Goal: Complete application form

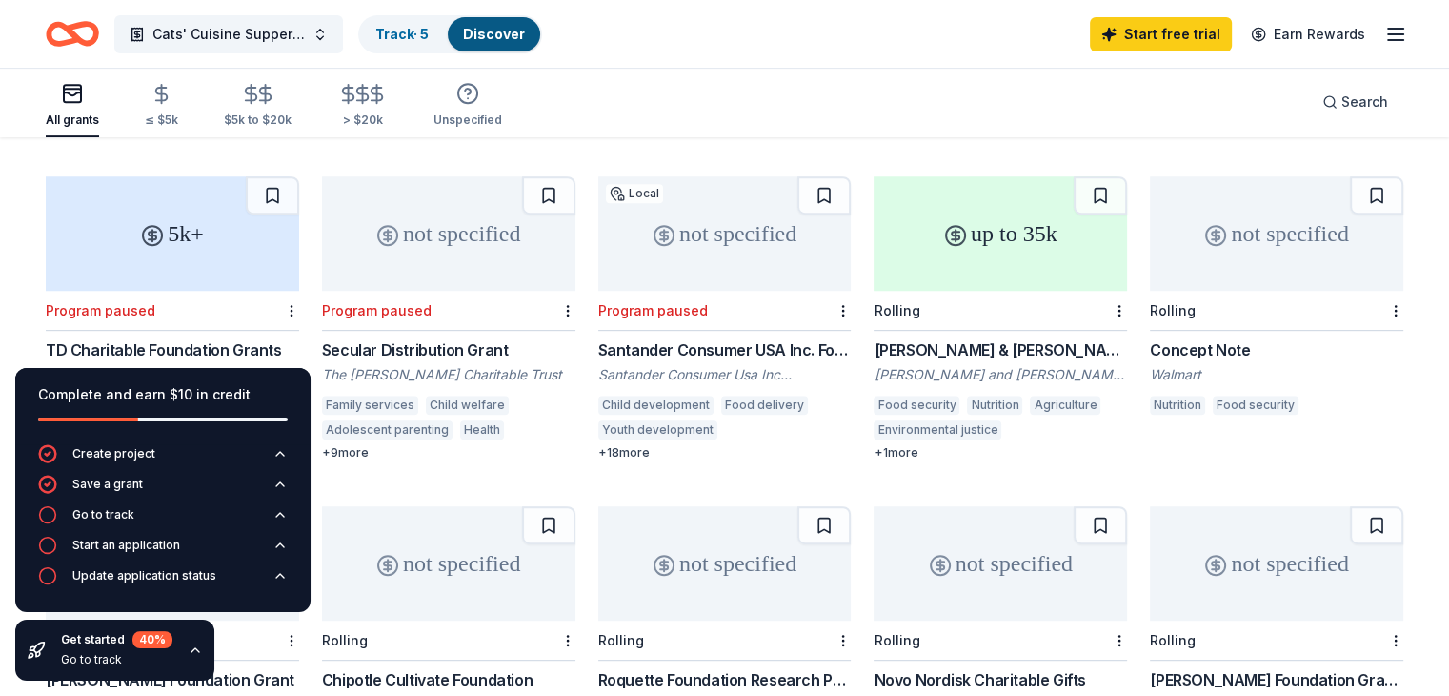
scroll to position [858, 0]
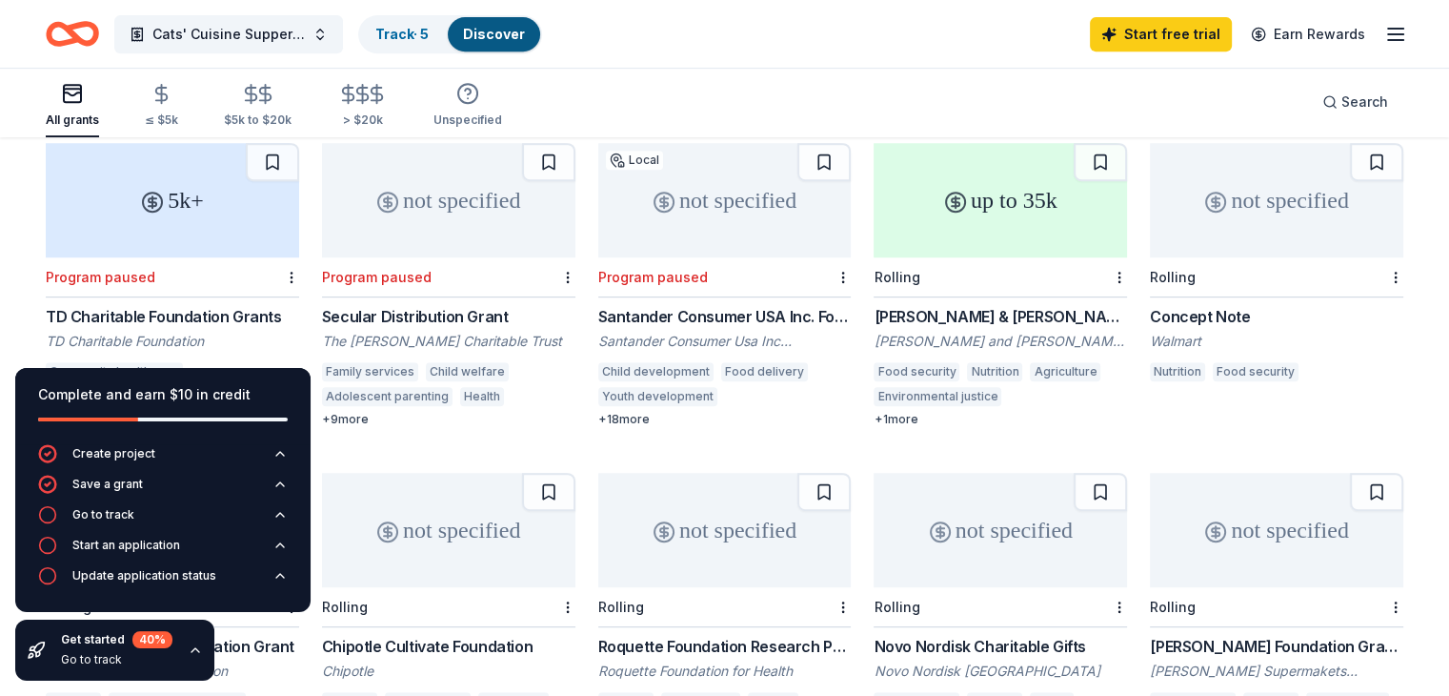
click at [948, 305] on div "Harris & Frances Block Foundation Grant" at bounding box center [1000, 316] width 253 height 23
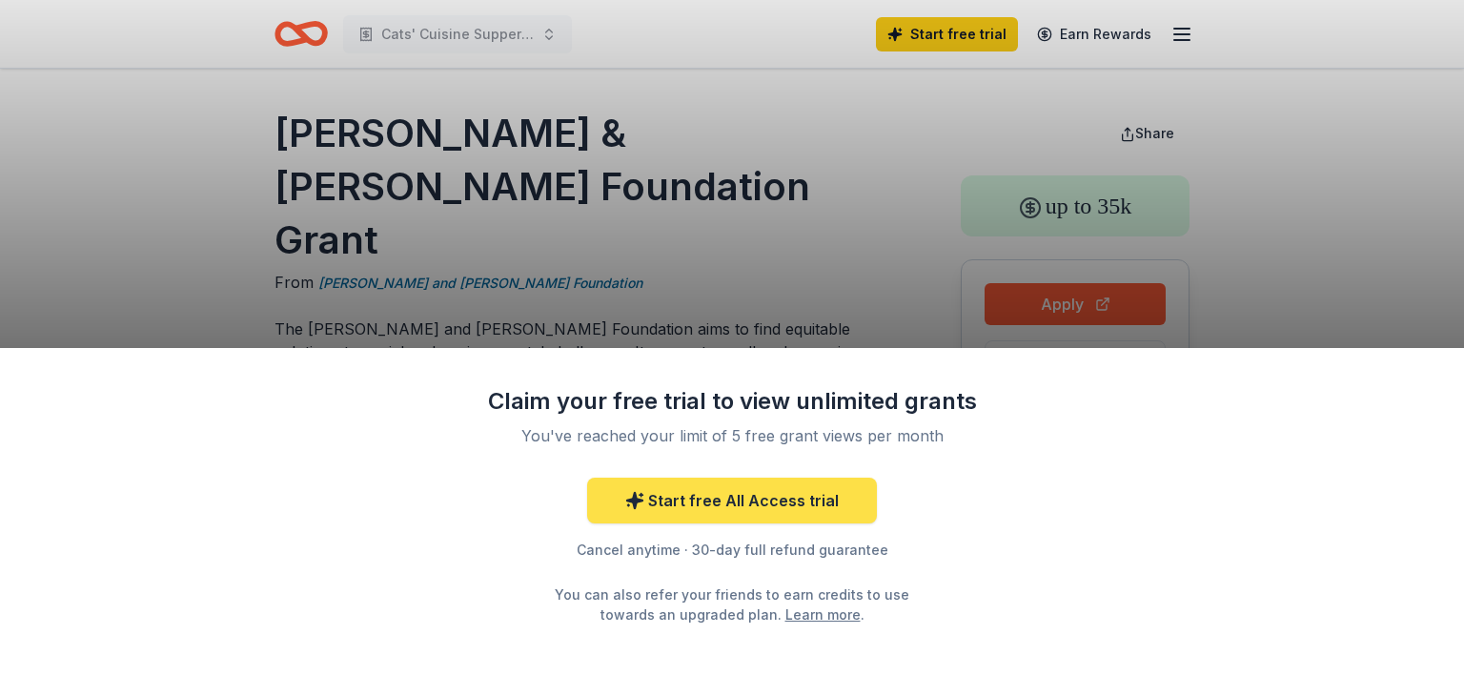
click at [701, 502] on link "Start free All Access trial" at bounding box center [732, 500] width 290 height 46
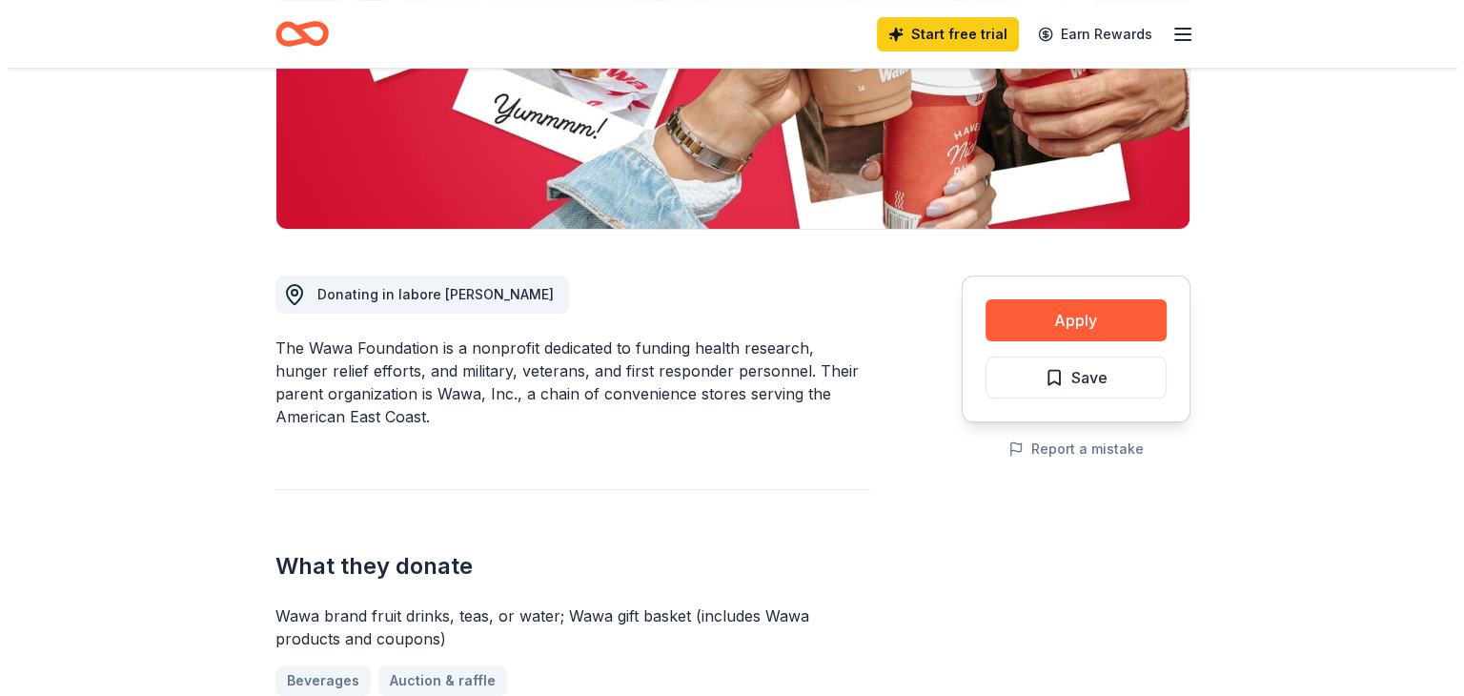
scroll to position [381, 0]
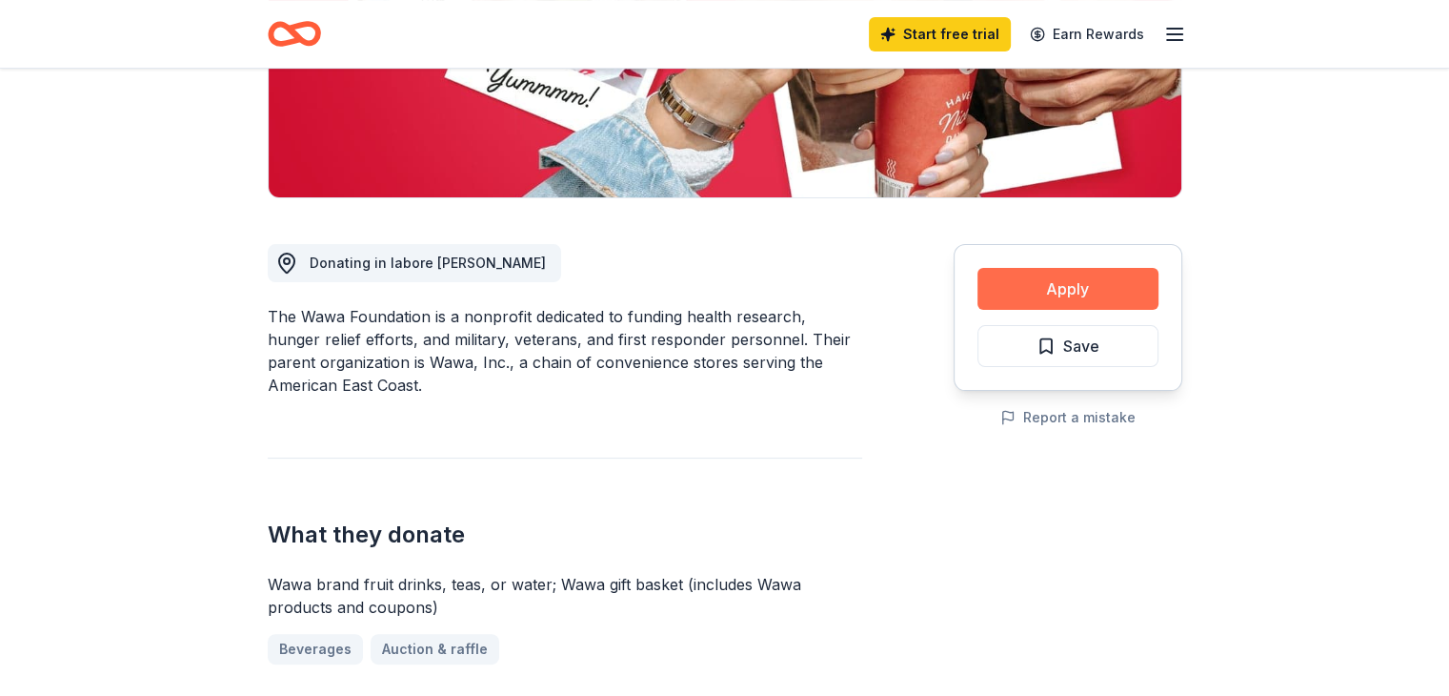
click at [1055, 284] on button "Apply" at bounding box center [1068, 289] width 181 height 42
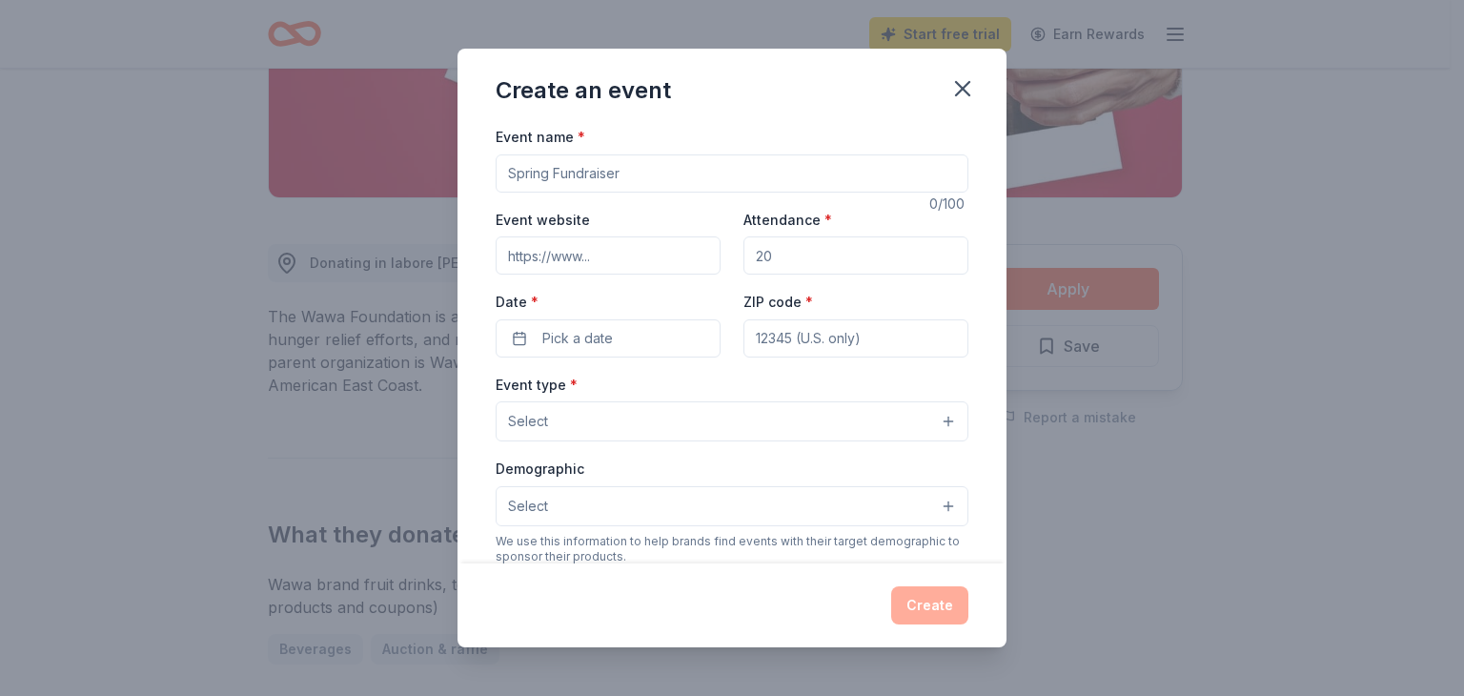
click at [636, 172] on input "Event name *" at bounding box center [731, 173] width 473 height 38
type input "Cats' Cuisine Supper Club"
click at [630, 250] on input "Event website" at bounding box center [607, 255] width 225 height 38
type input "[DOMAIN_NAME]"
click at [789, 258] on input "Attendance *" at bounding box center [855, 255] width 225 height 38
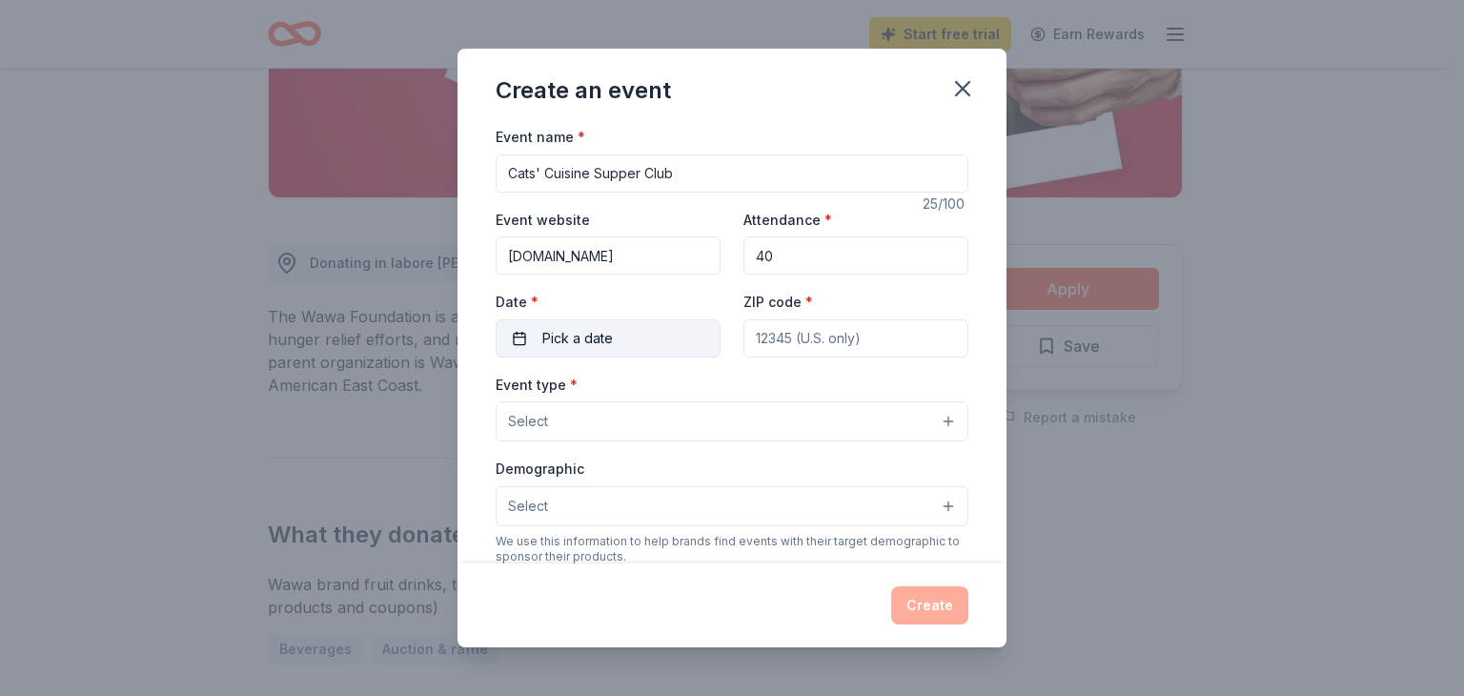
type input "40"
click at [517, 347] on button "Pick a date" at bounding box center [607, 338] width 225 height 38
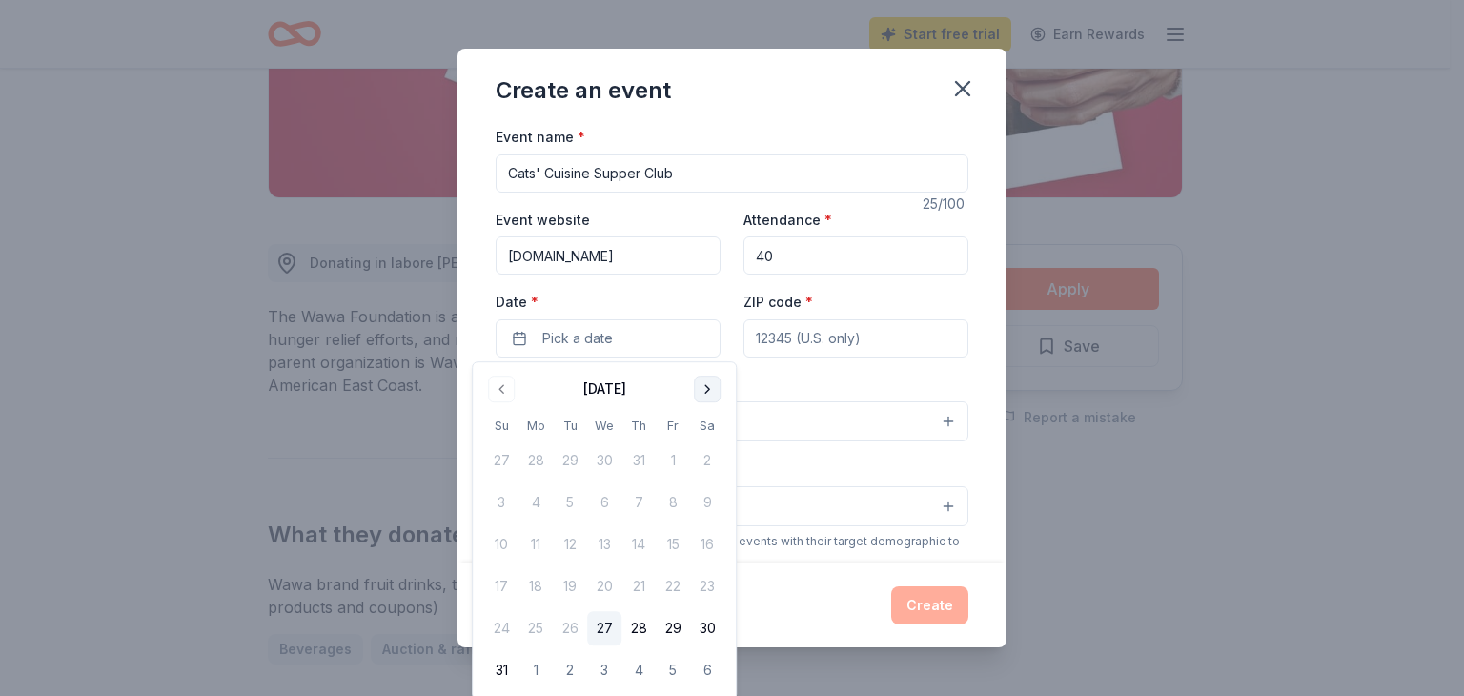
click at [709, 384] on button "Go to next month" at bounding box center [707, 388] width 27 height 27
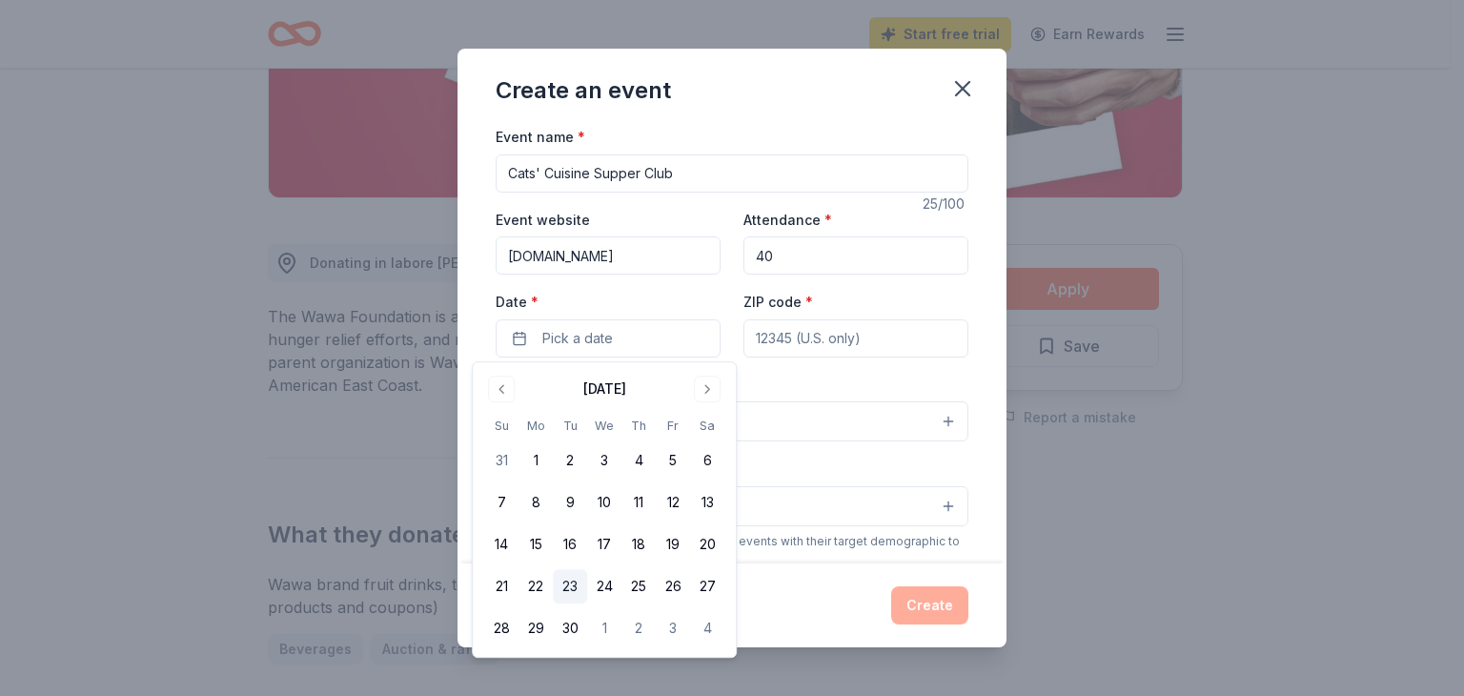
click at [574, 583] on button "23" at bounding box center [570, 586] width 34 height 34
click at [858, 333] on input "ZIP code *" at bounding box center [855, 338] width 225 height 38
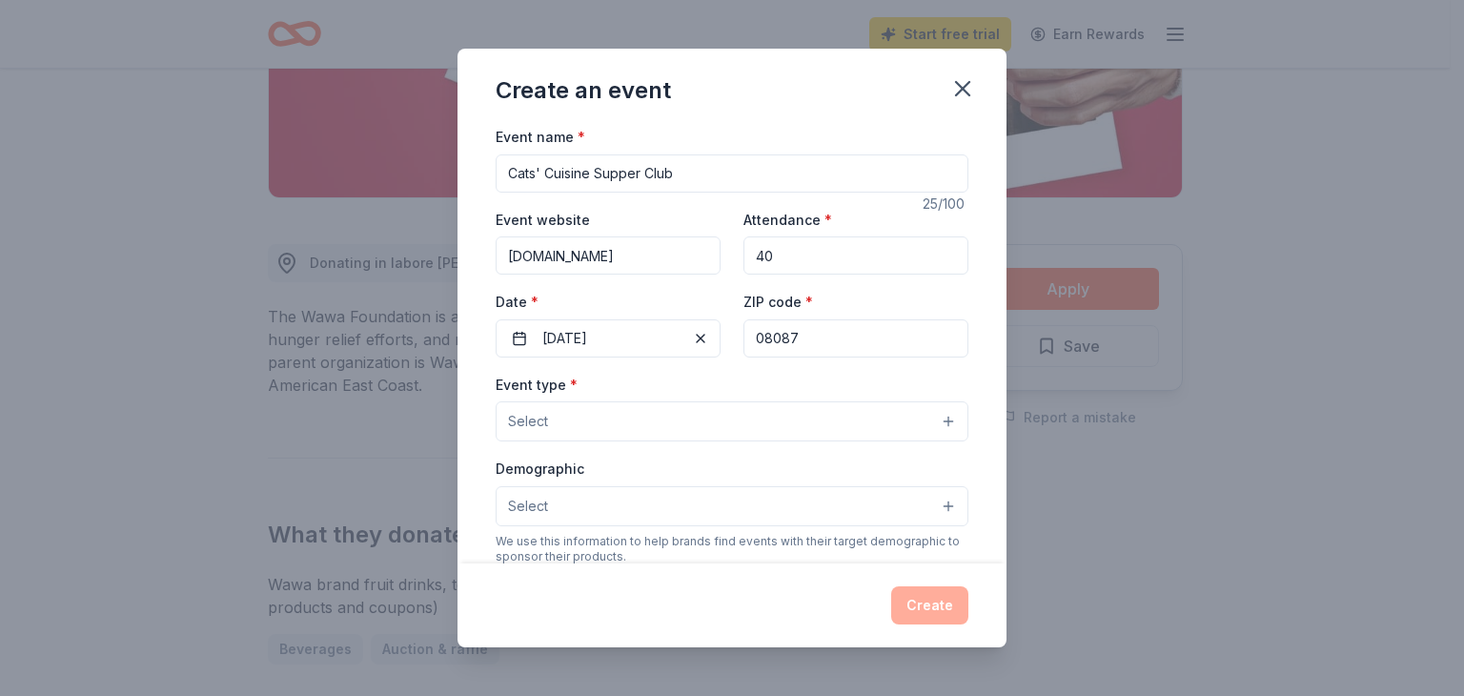
type input "08087"
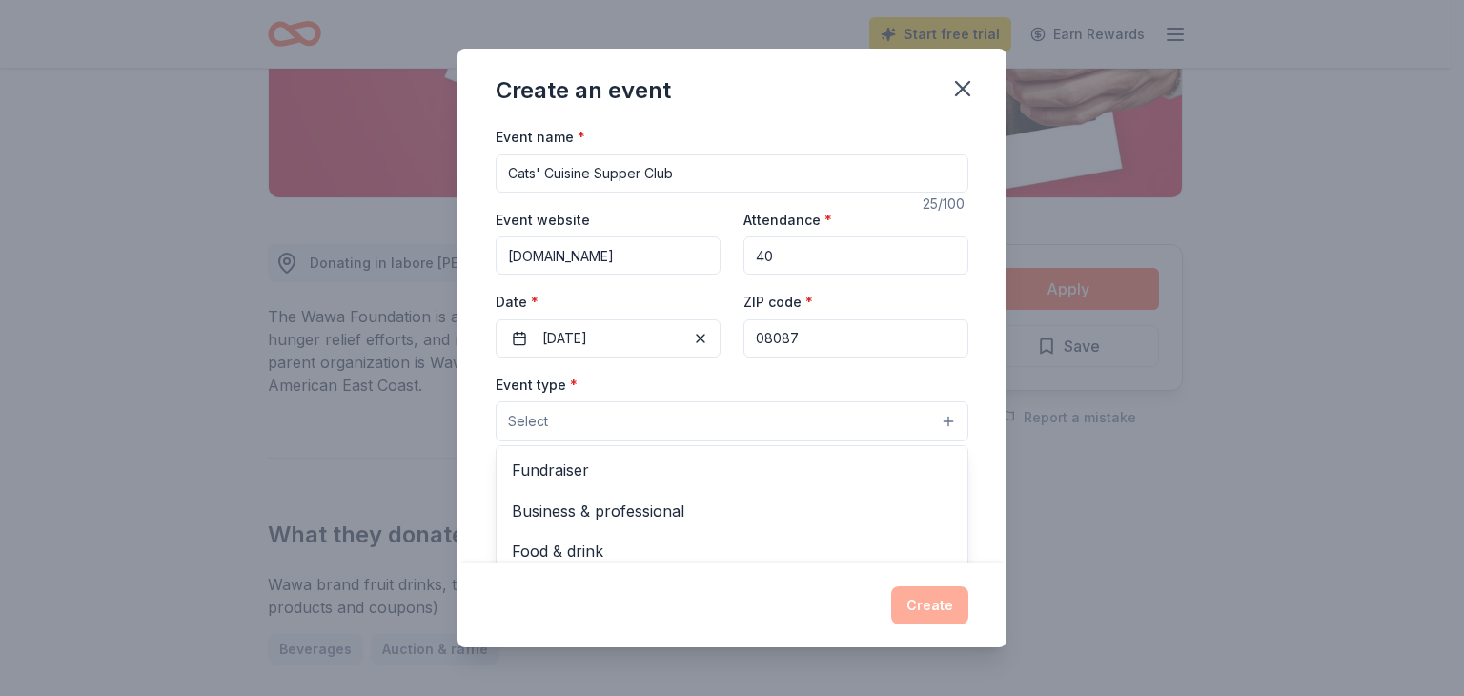
click at [935, 422] on button "Select" at bounding box center [731, 421] width 473 height 40
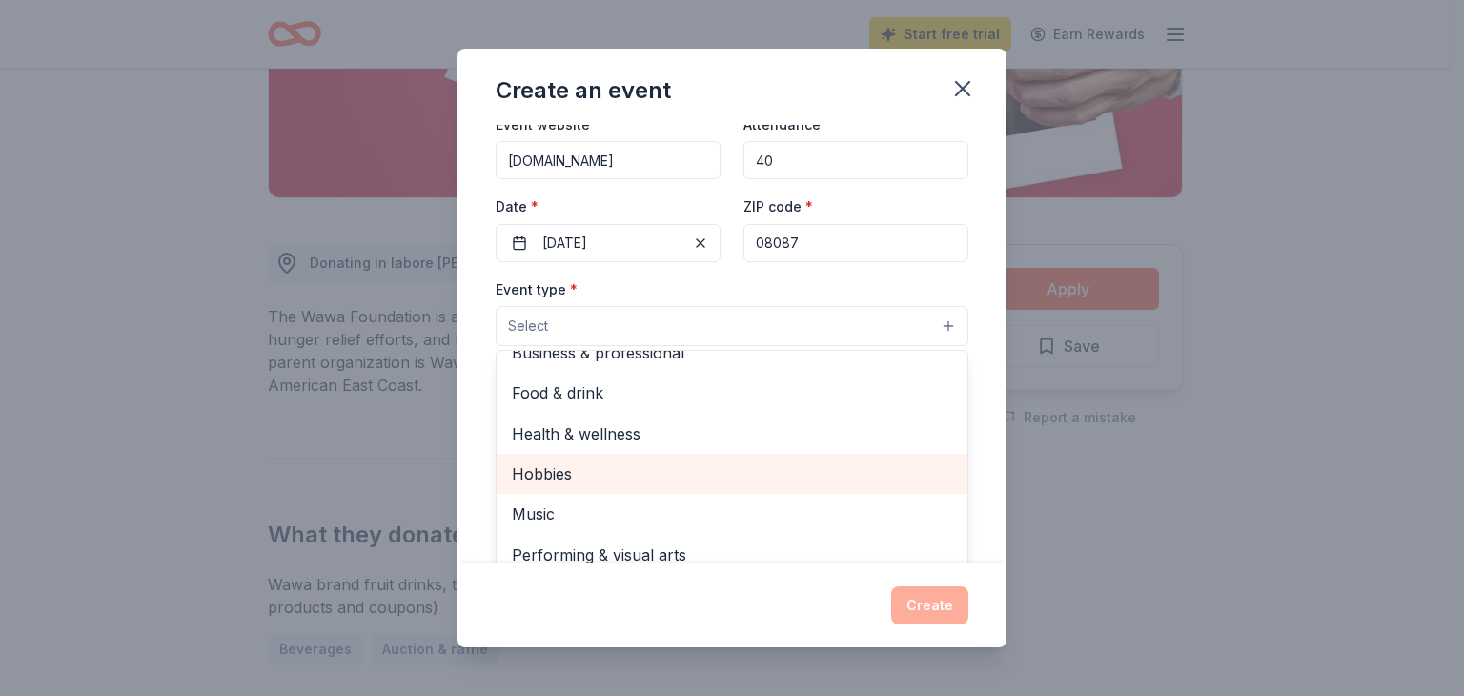
scroll to position [191, 0]
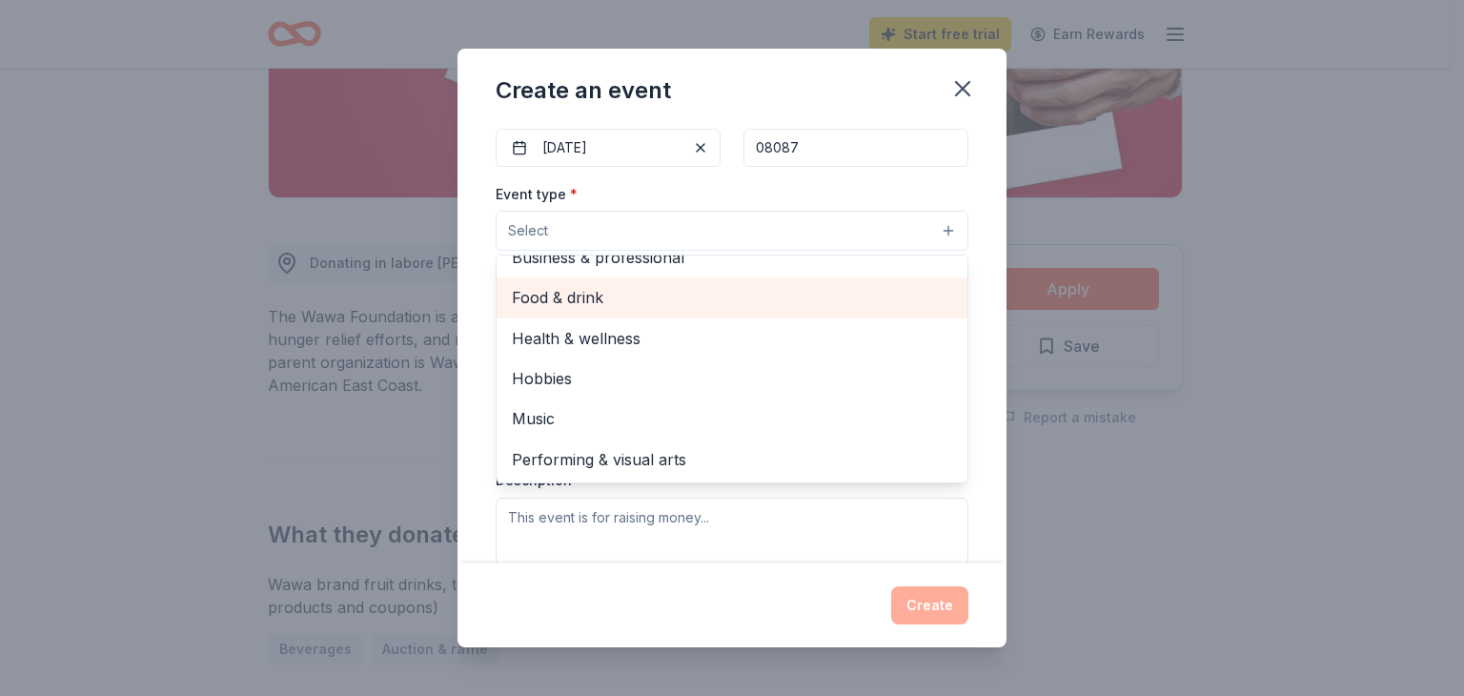
click at [589, 298] on span "Food & drink" at bounding box center [732, 297] width 440 height 25
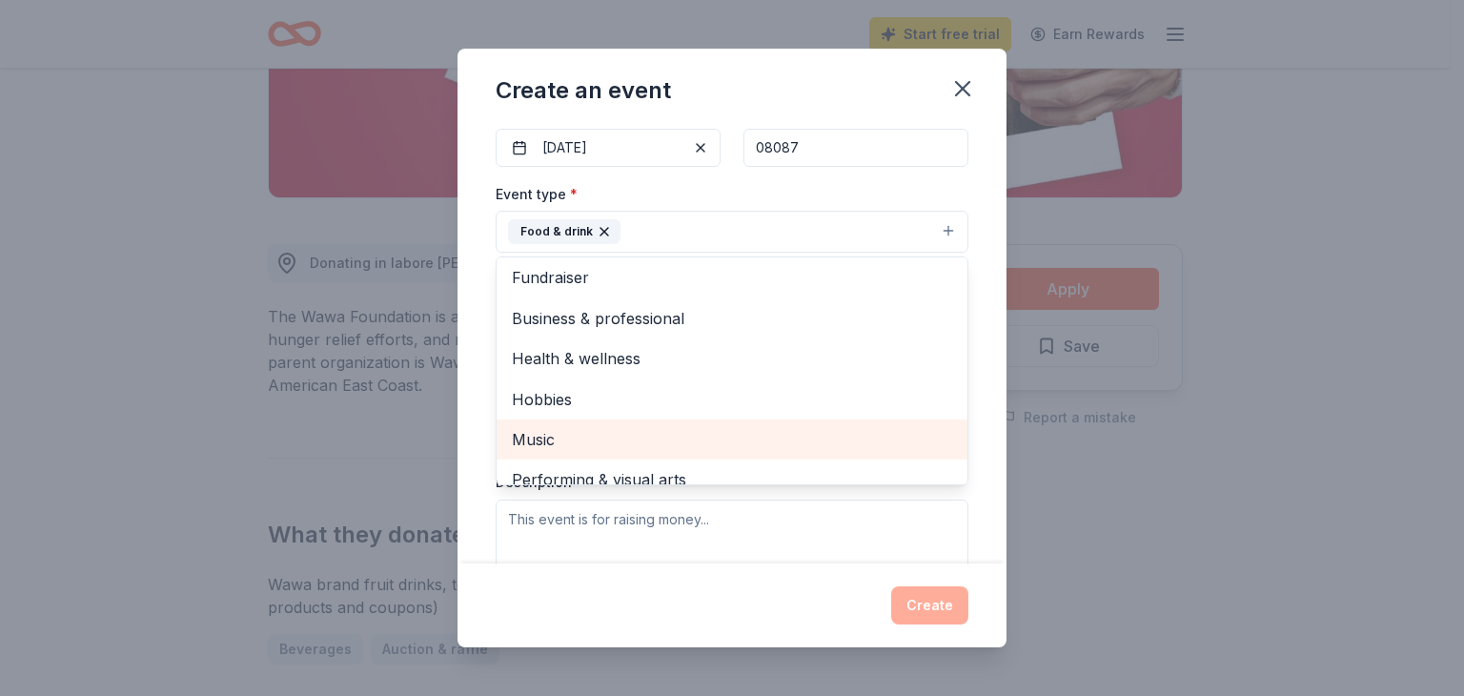
scroll to position [0, 0]
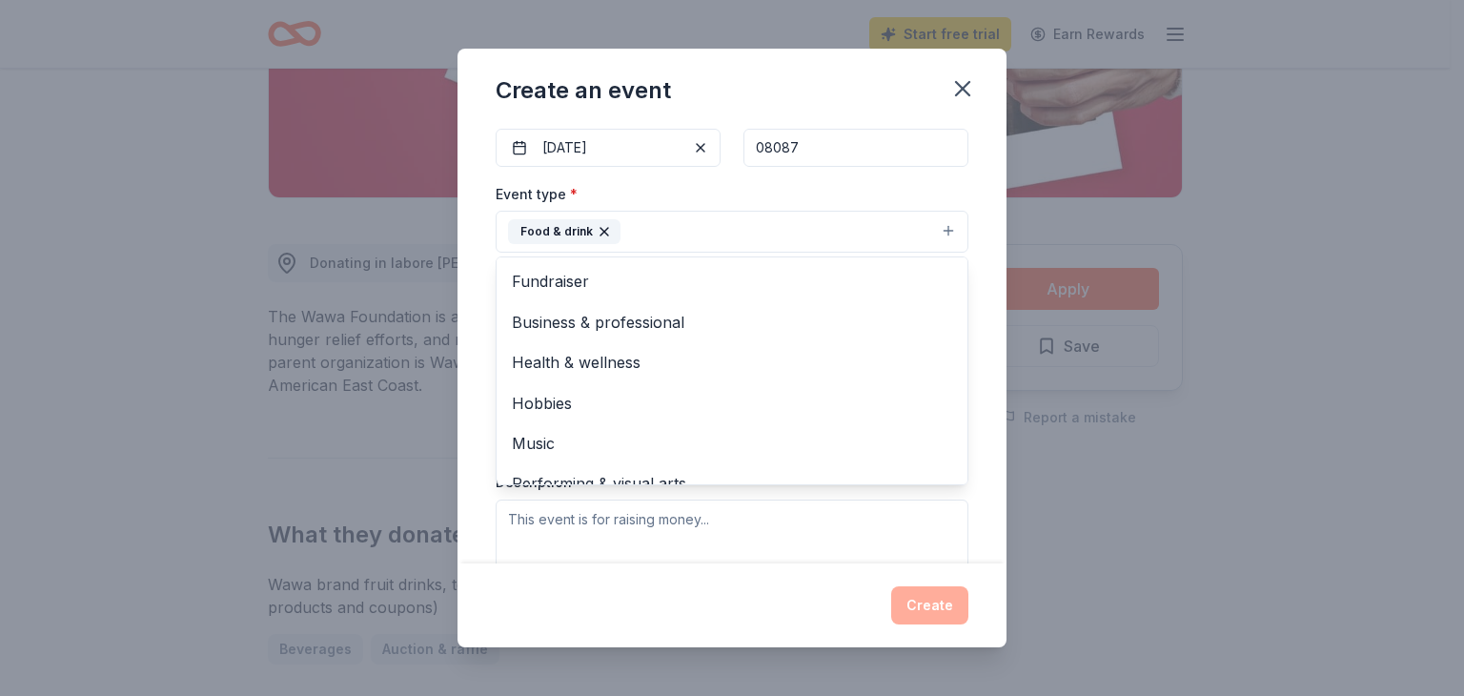
click at [1146, 522] on div "Create an event Event name * Cats' Cuisine Supper Club 25 /100 Event website [D…" at bounding box center [732, 348] width 1464 height 696
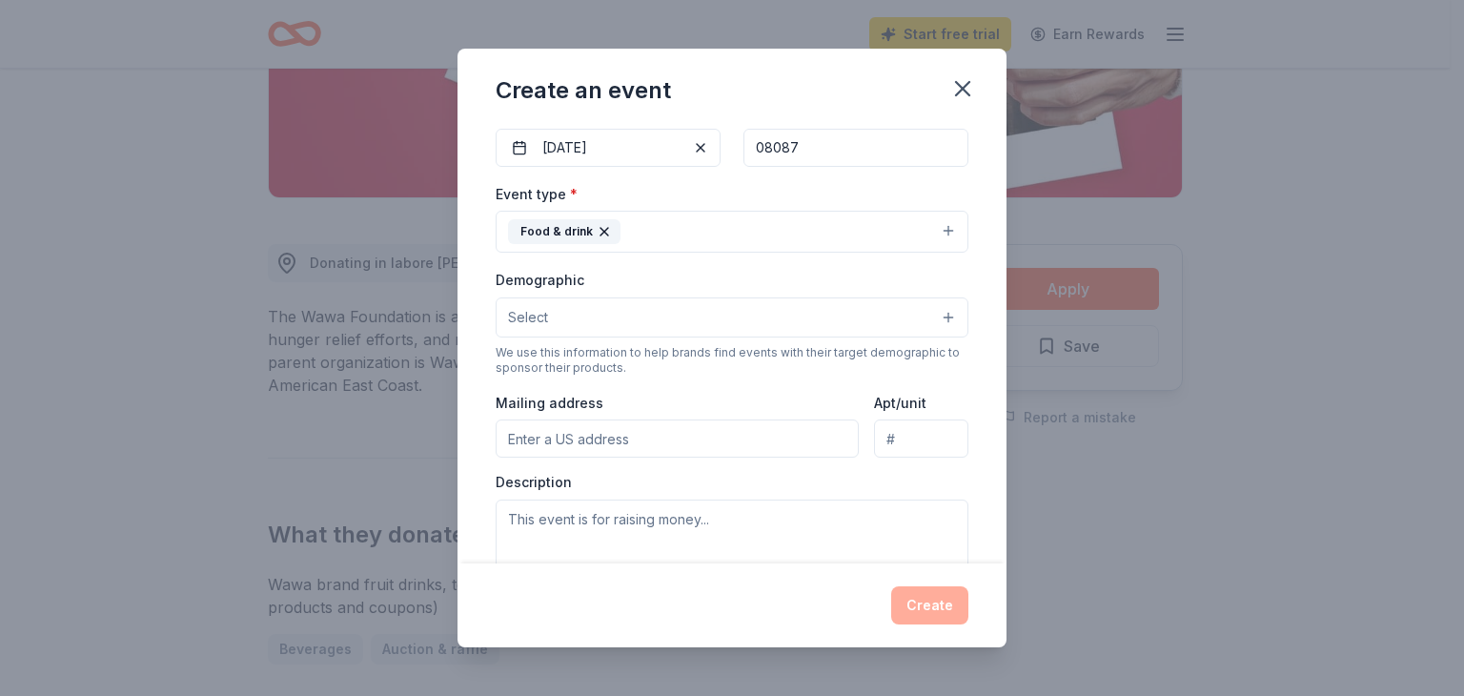
click at [932, 314] on button "Select" at bounding box center [731, 317] width 473 height 40
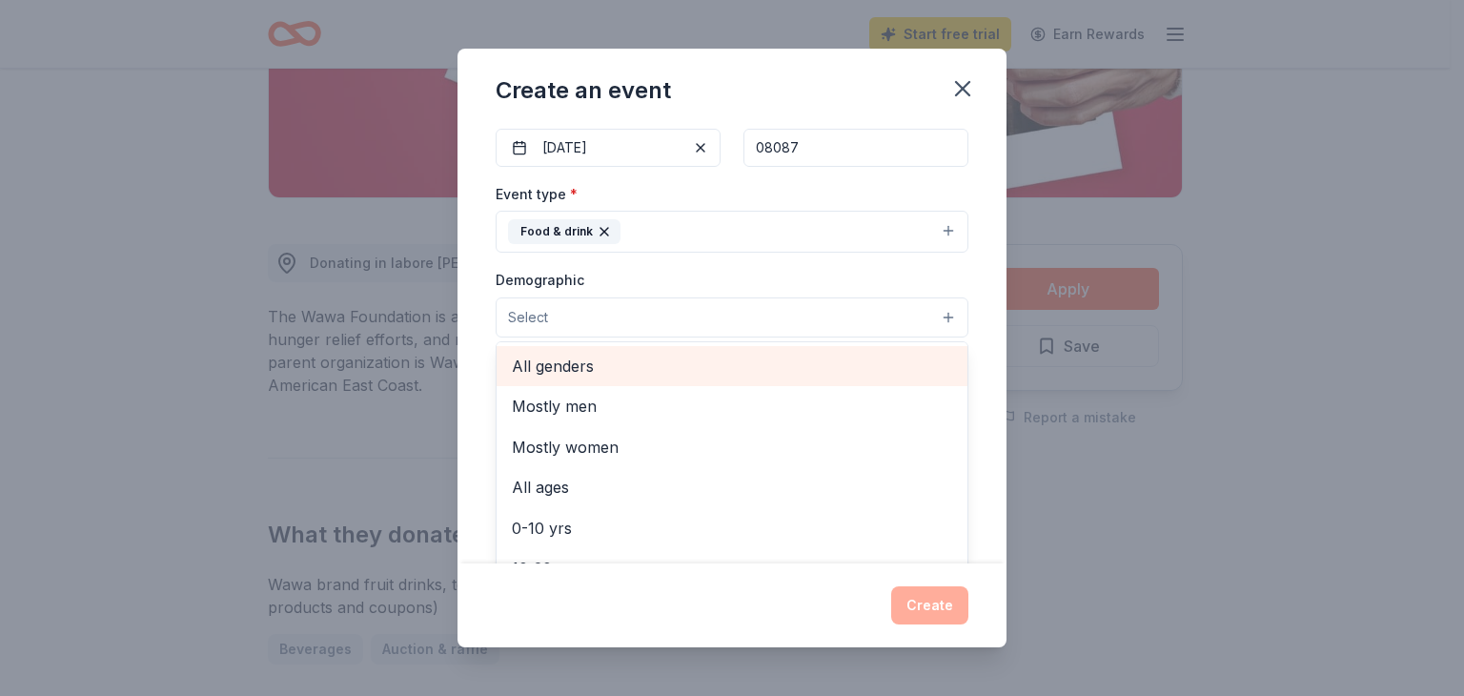
click at [578, 363] on span "All genders" at bounding box center [732, 365] width 440 height 25
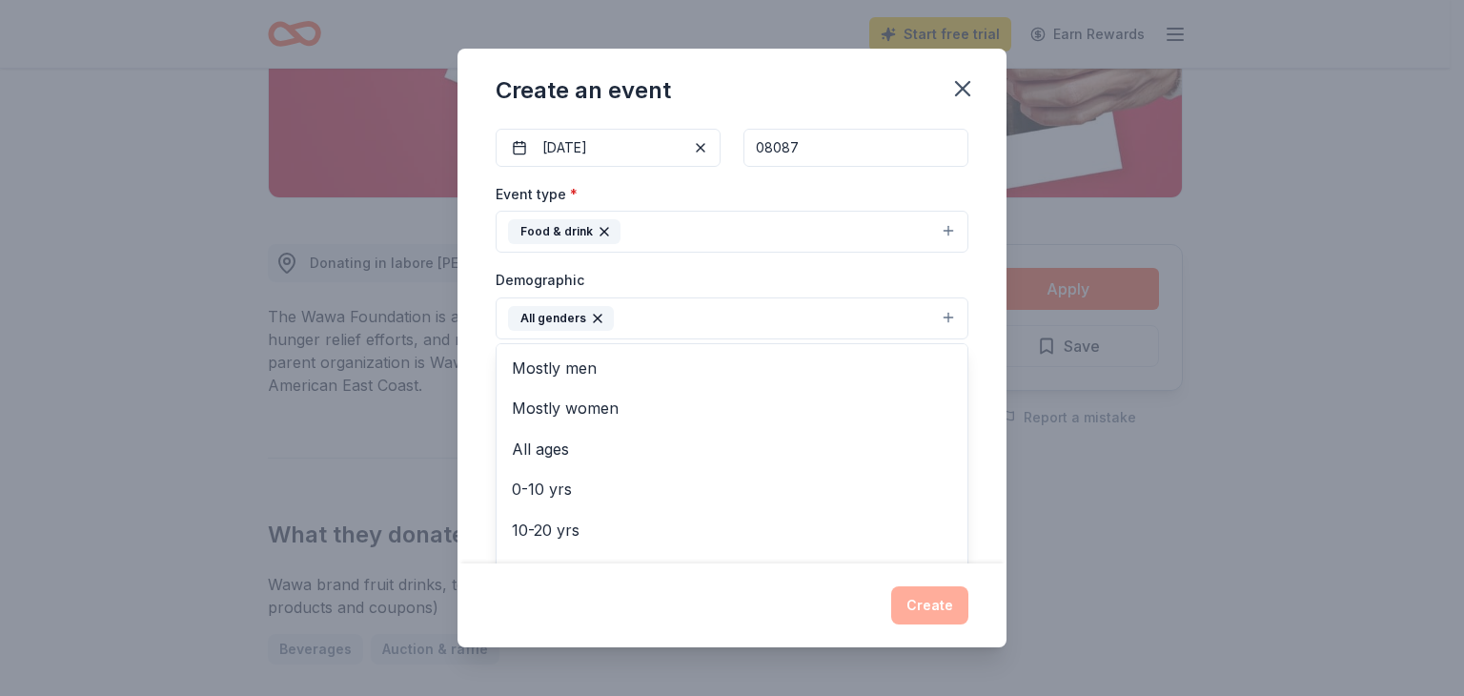
click at [1153, 512] on div "Create an event Event name * Cats' Cuisine Supper Club 25 /100 Event website [D…" at bounding box center [732, 348] width 1464 height 696
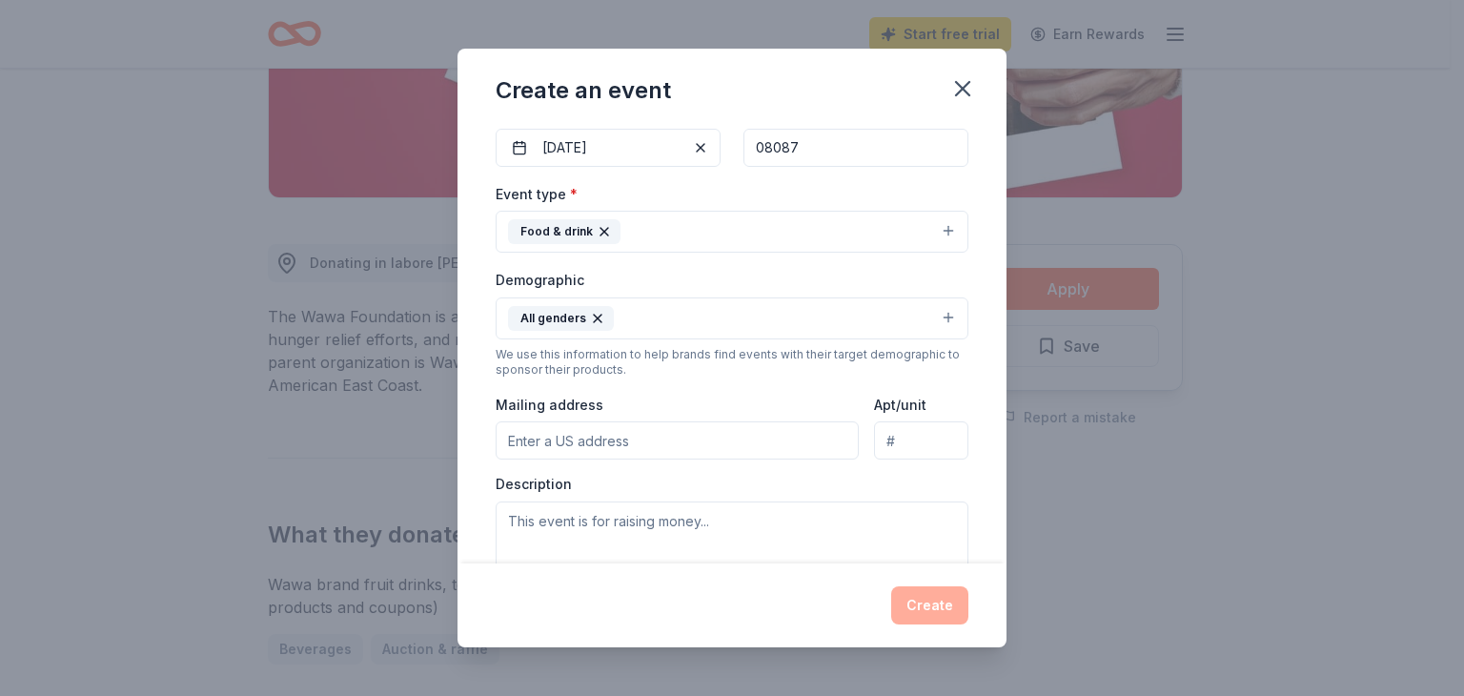
click at [598, 432] on input "Mailing address" at bounding box center [676, 440] width 363 height 38
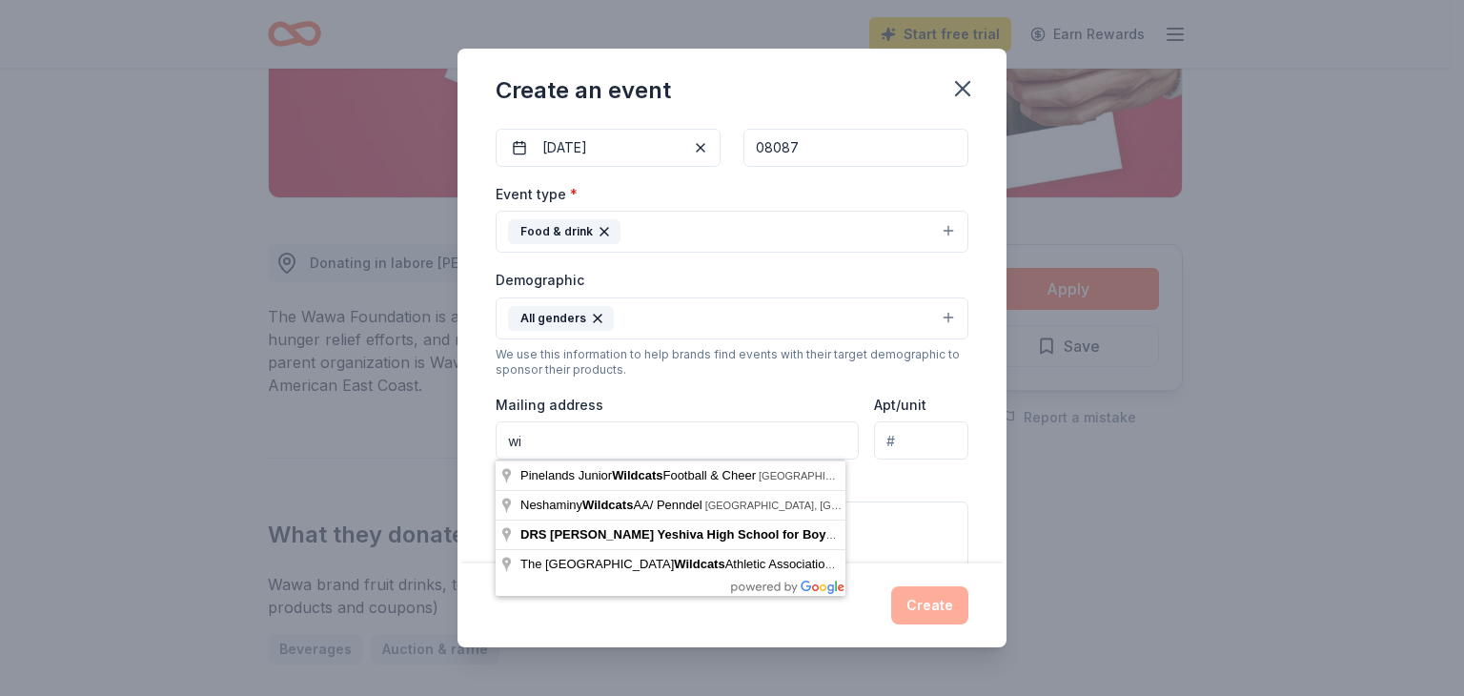
type input "w"
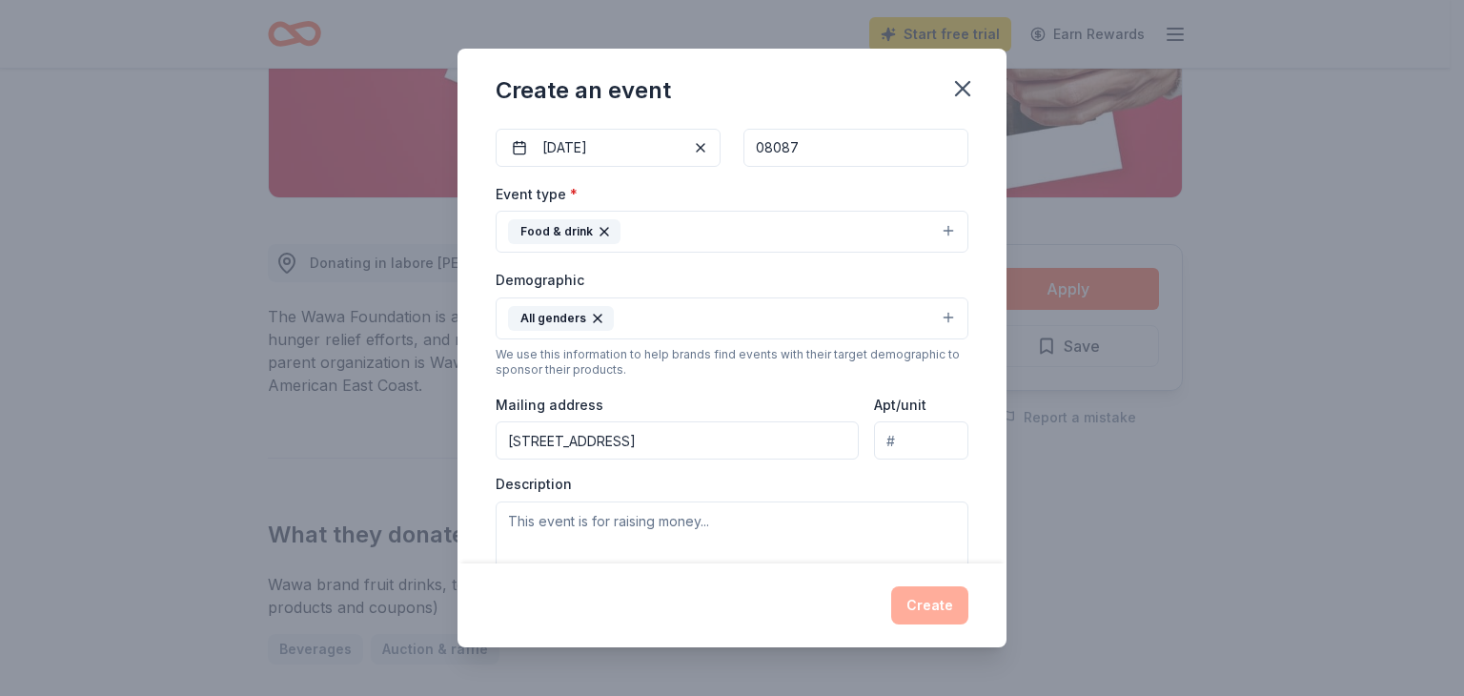
type input "[STREET_ADDRESS]"
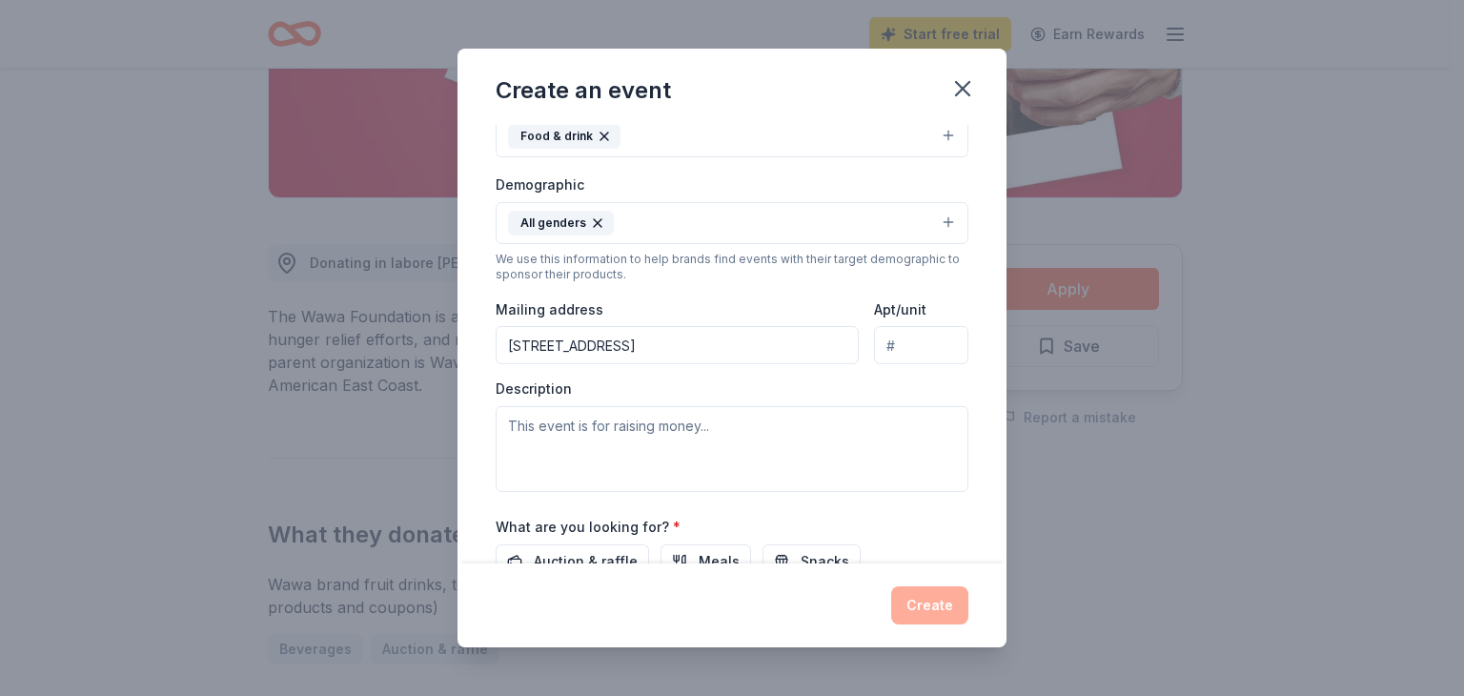
scroll to position [381, 0]
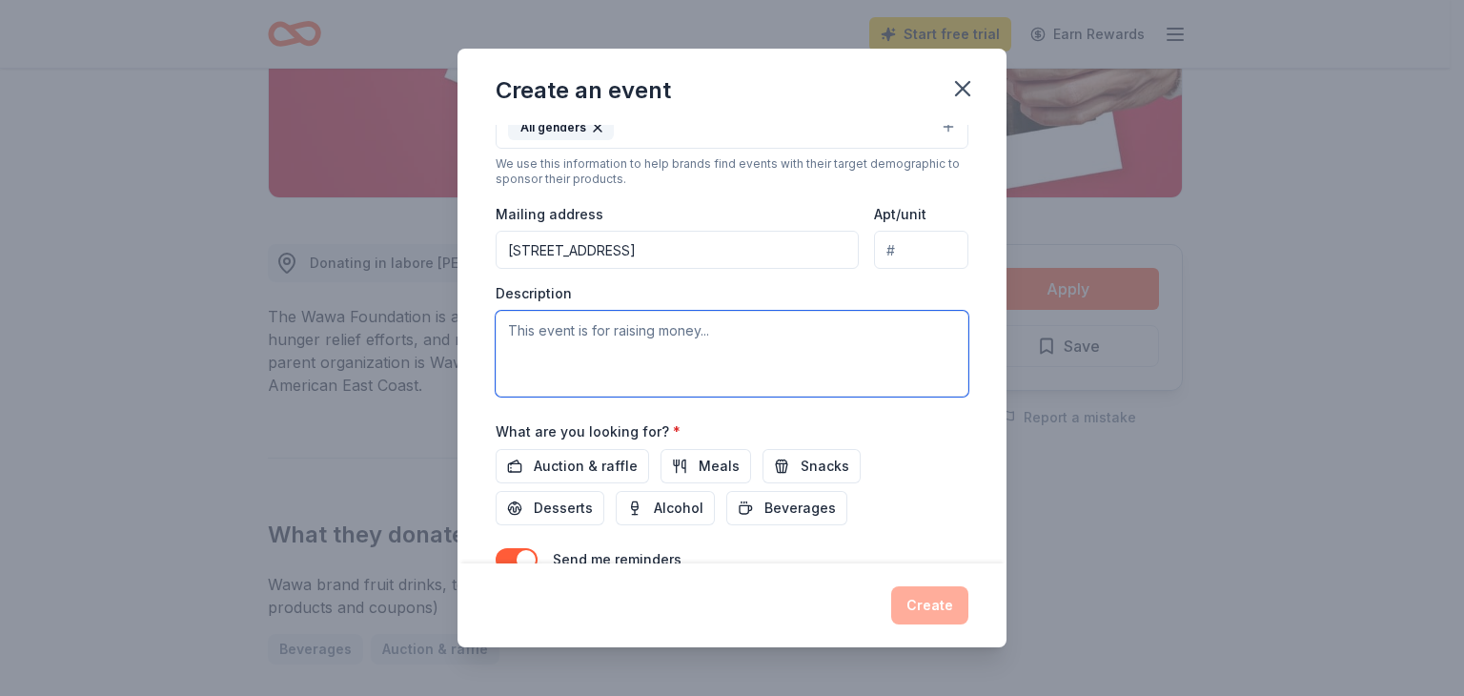
click at [505, 327] on textarea at bounding box center [731, 354] width 473 height 86
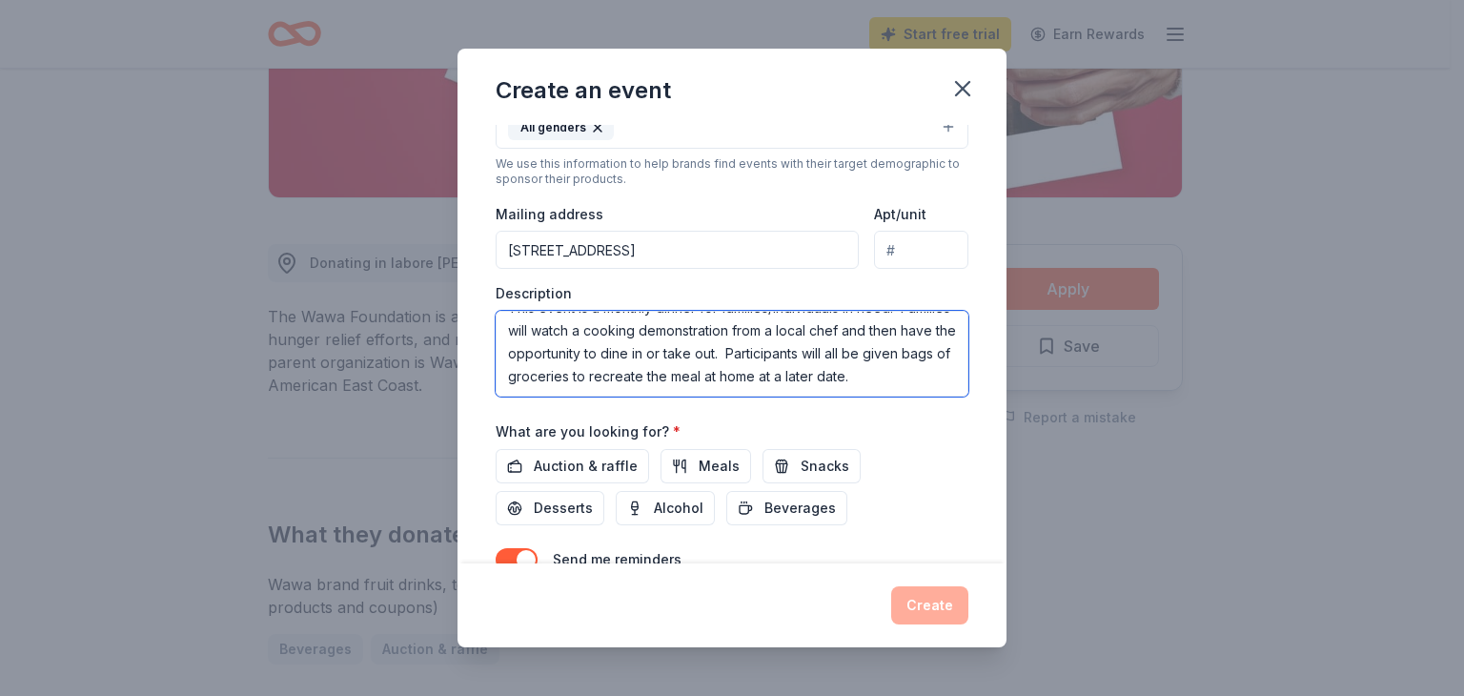
scroll to position [475, 0]
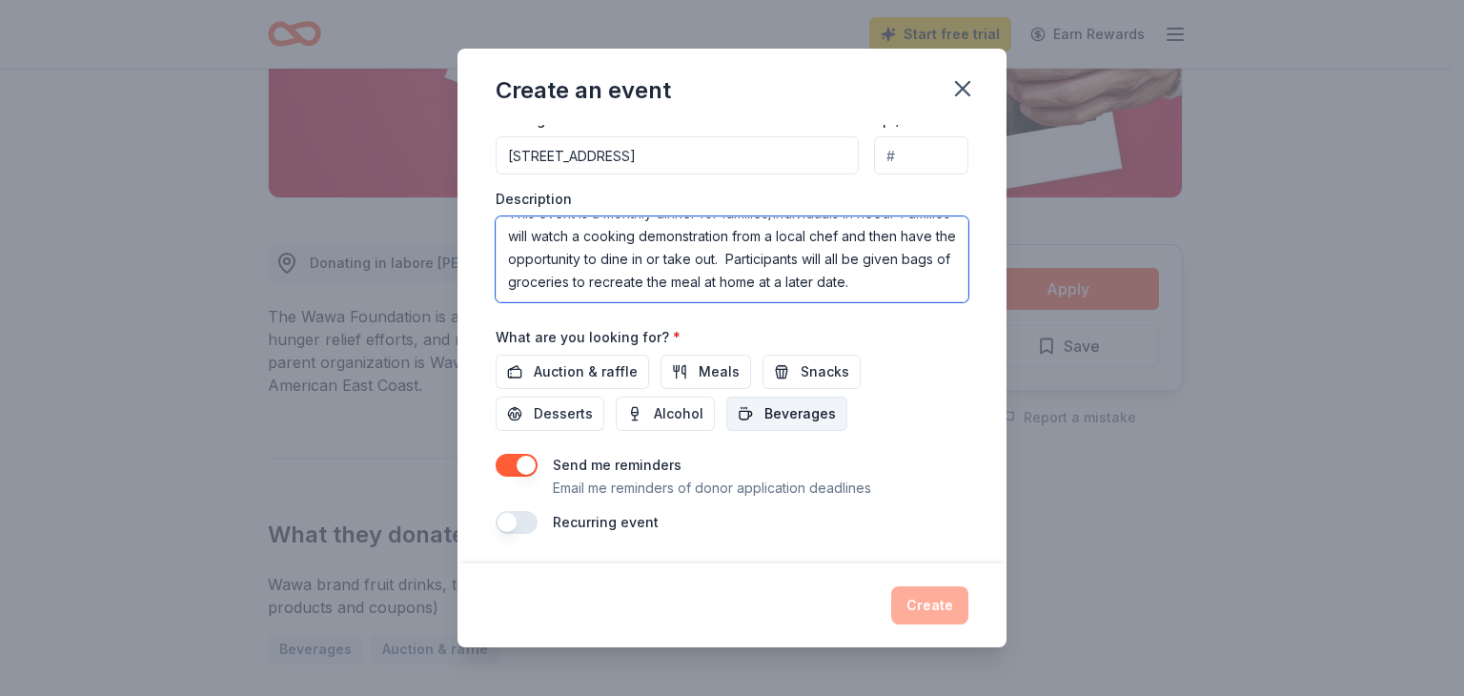
type textarea "This event is a monthly dinner for families/individuals in need. Families will …"
click at [775, 413] on span "Beverages" at bounding box center [799, 413] width 71 height 23
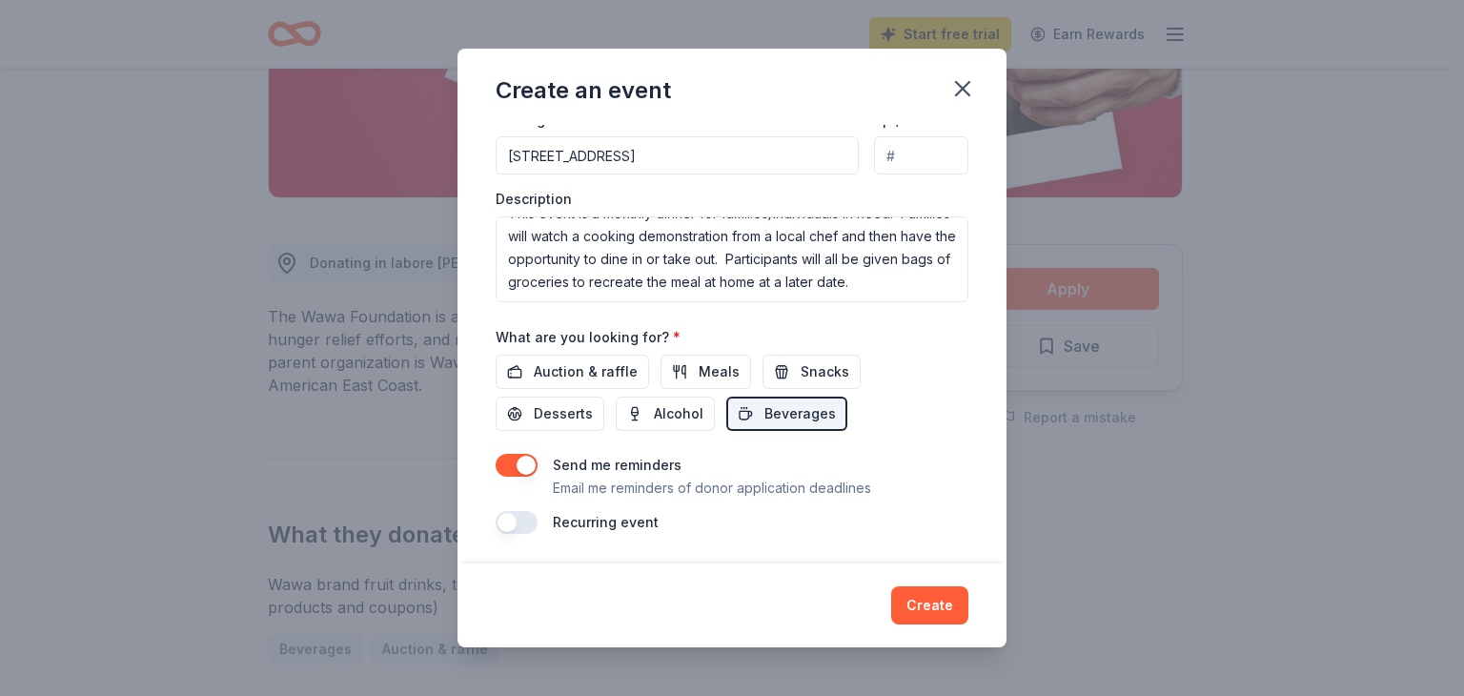
click at [530, 517] on button "button" at bounding box center [516, 522] width 42 height 23
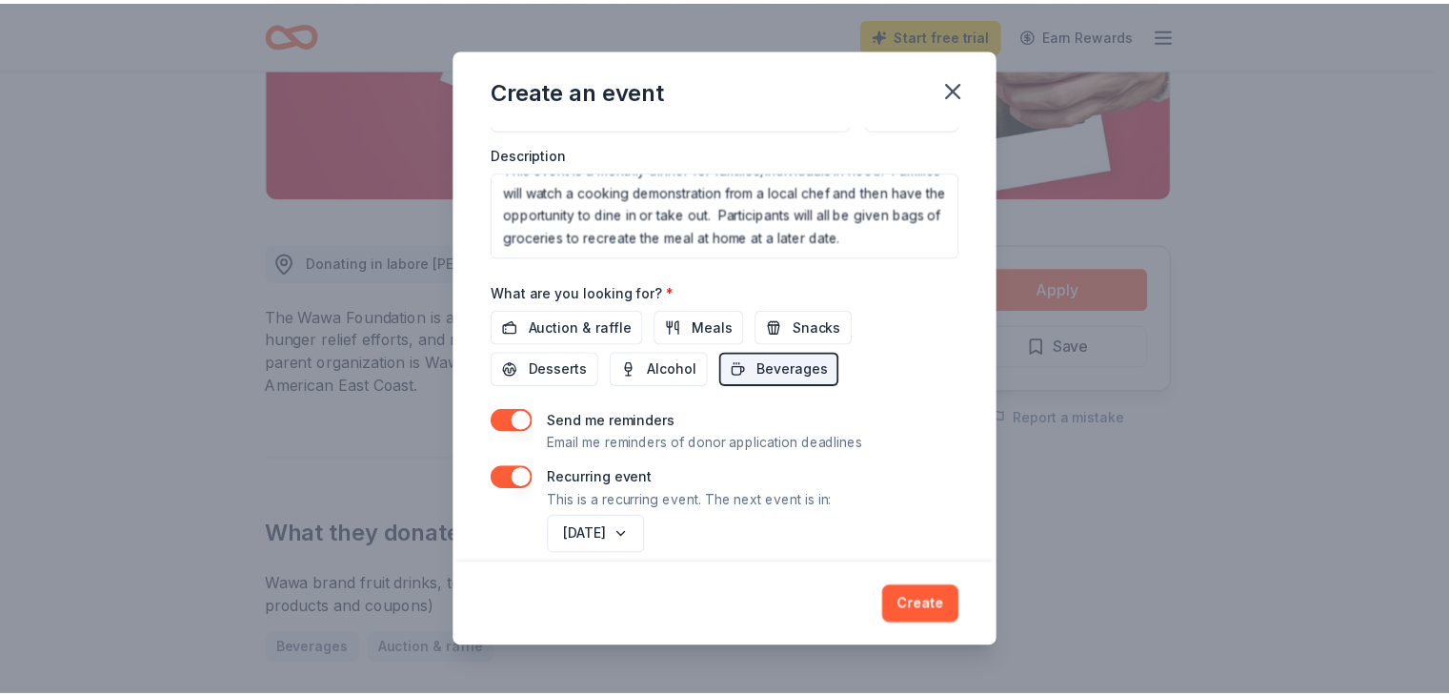
scroll to position [544, 0]
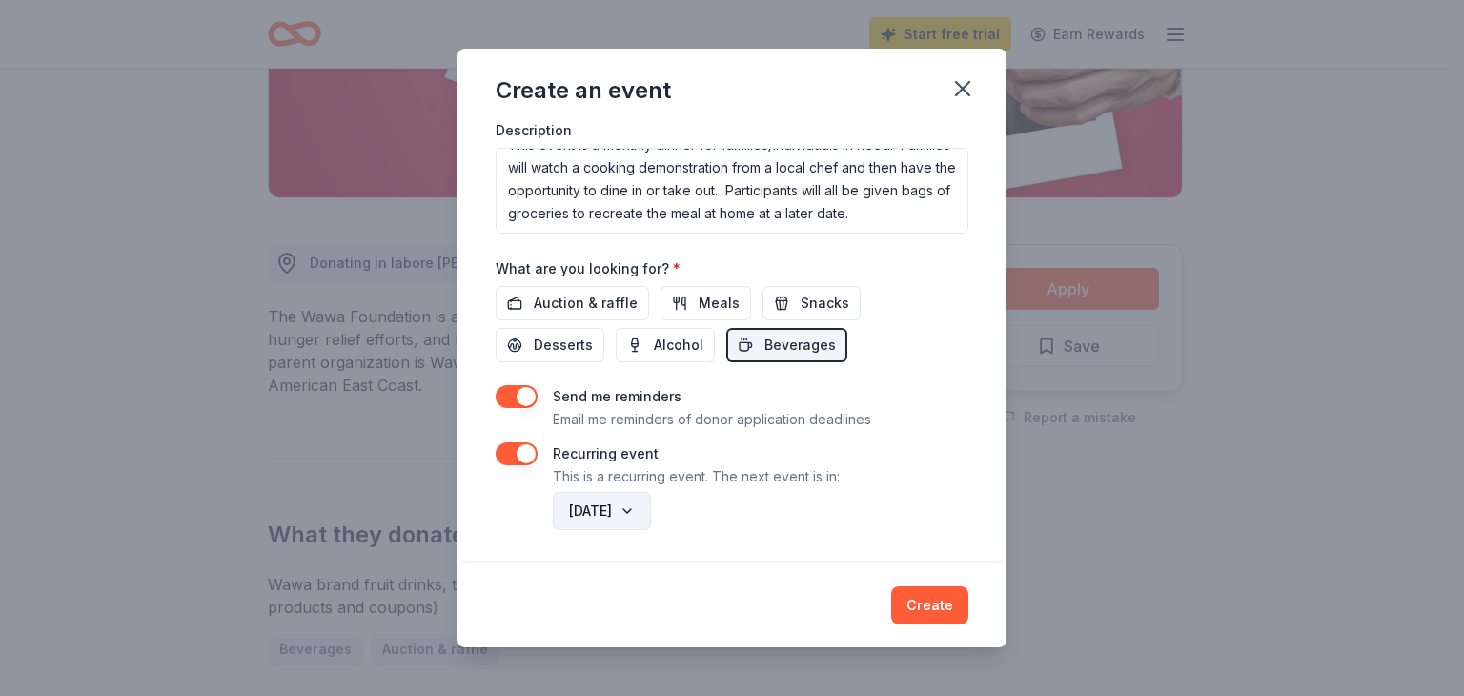
click at [651, 508] on button "[DATE]" at bounding box center [602, 511] width 98 height 38
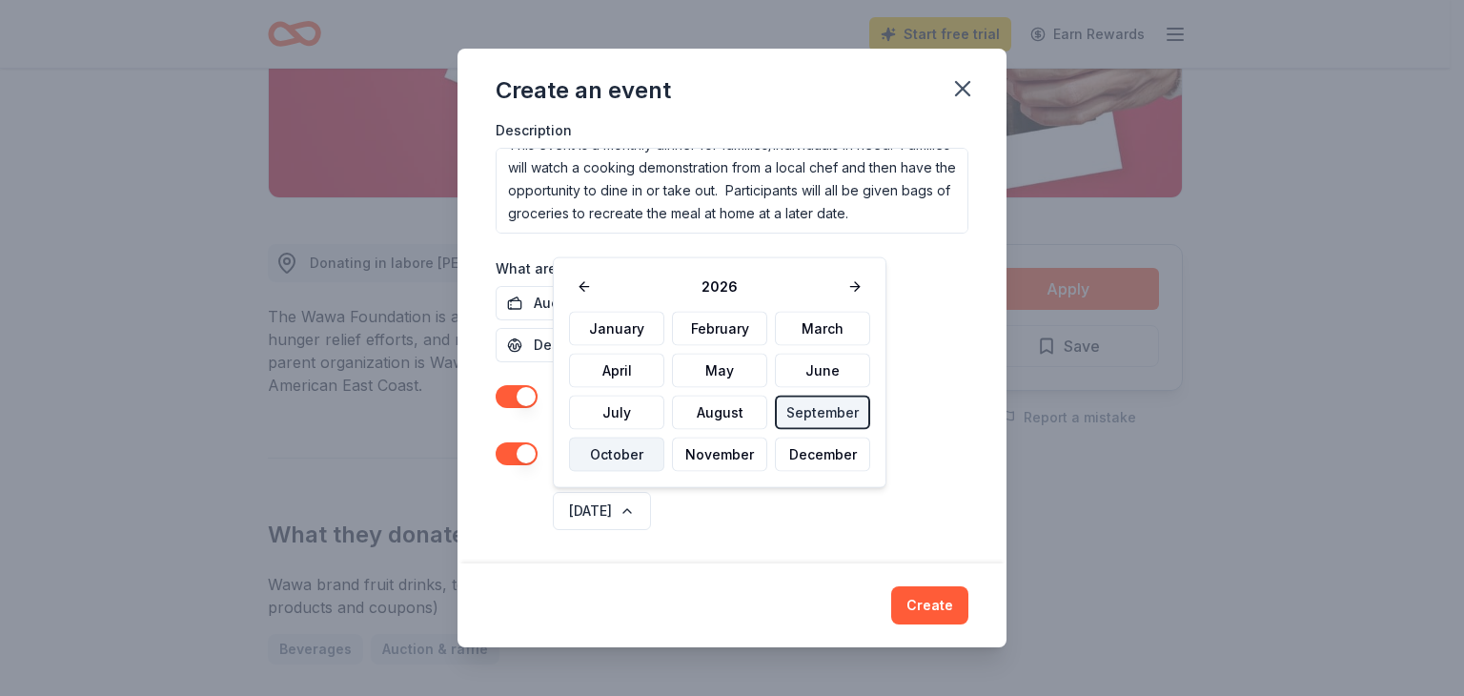
click at [619, 450] on button "October" at bounding box center [616, 454] width 95 height 34
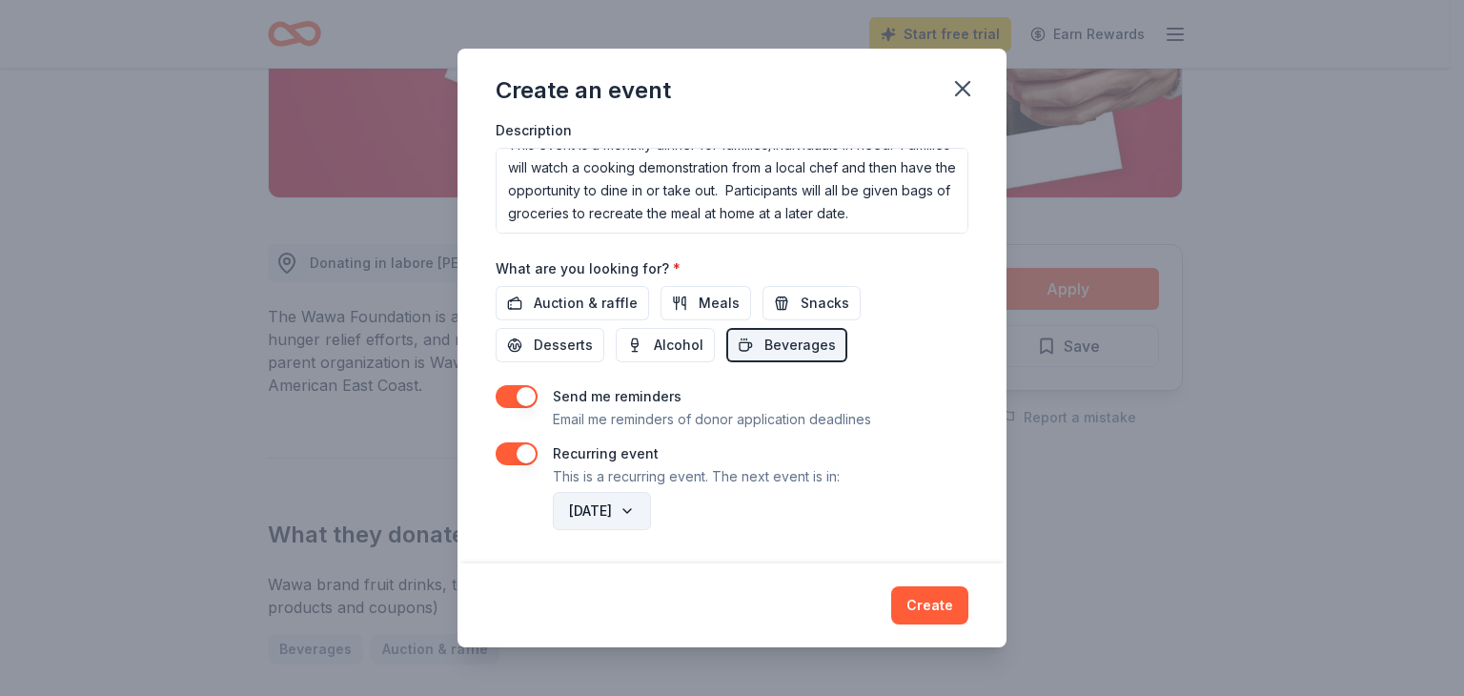
click at [651, 508] on button "[DATE]" at bounding box center [602, 511] width 98 height 38
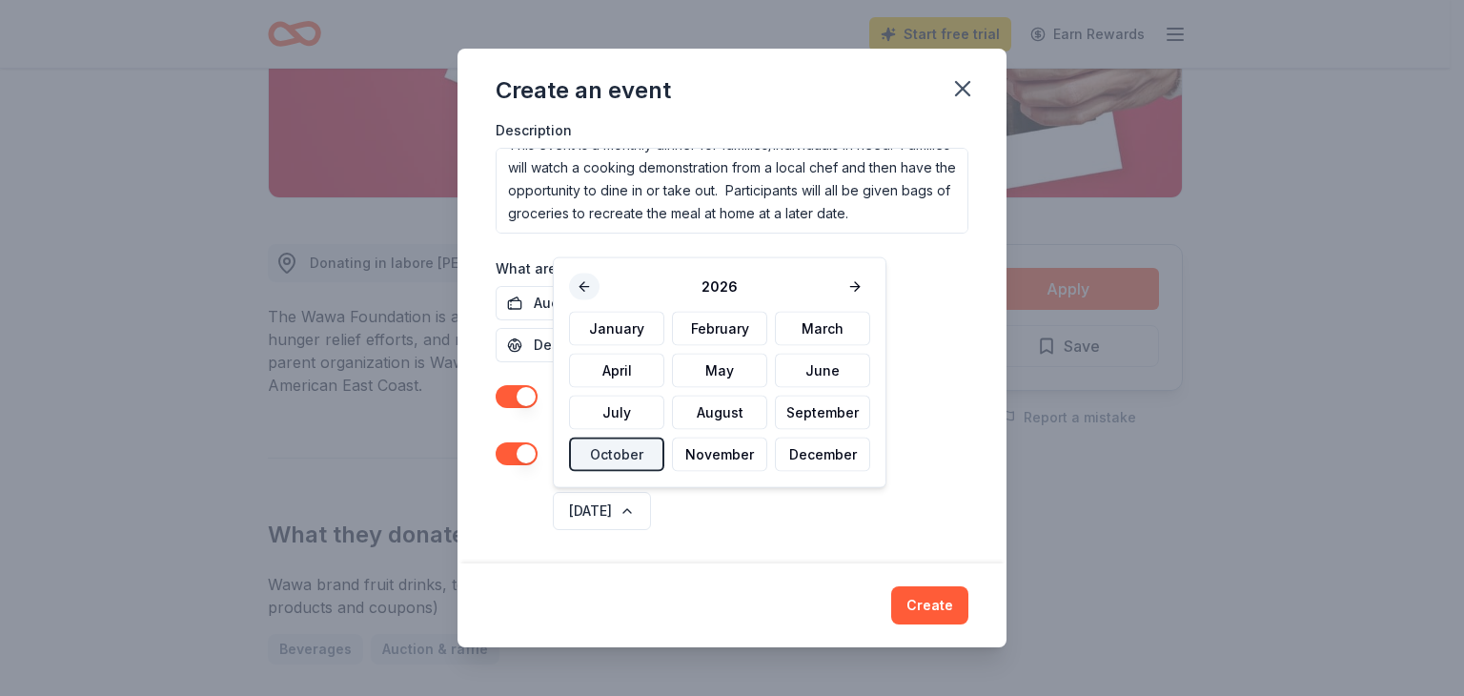
click at [584, 290] on button at bounding box center [584, 286] width 30 height 27
click at [623, 458] on button "October" at bounding box center [616, 454] width 95 height 34
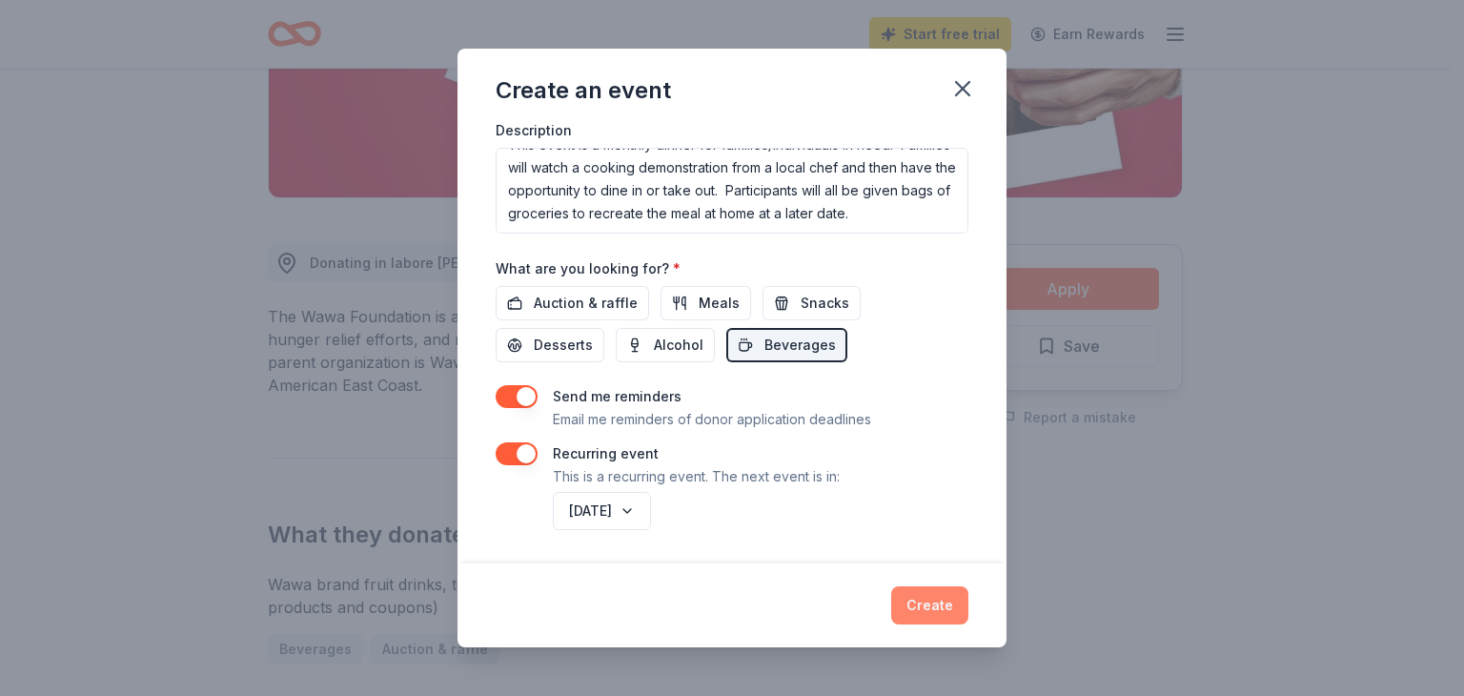
click at [926, 606] on button "Create" at bounding box center [929, 605] width 77 height 38
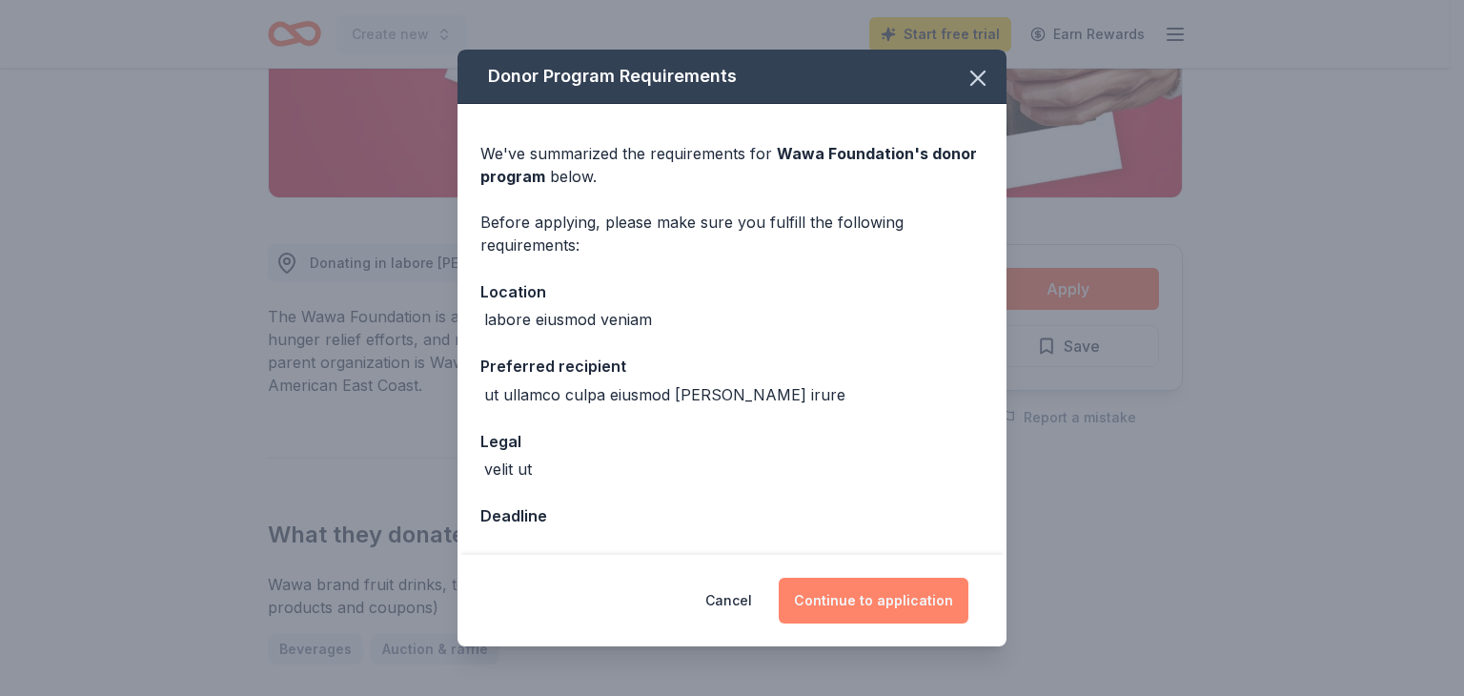
click at [879, 601] on button "Continue to application" at bounding box center [873, 600] width 190 height 46
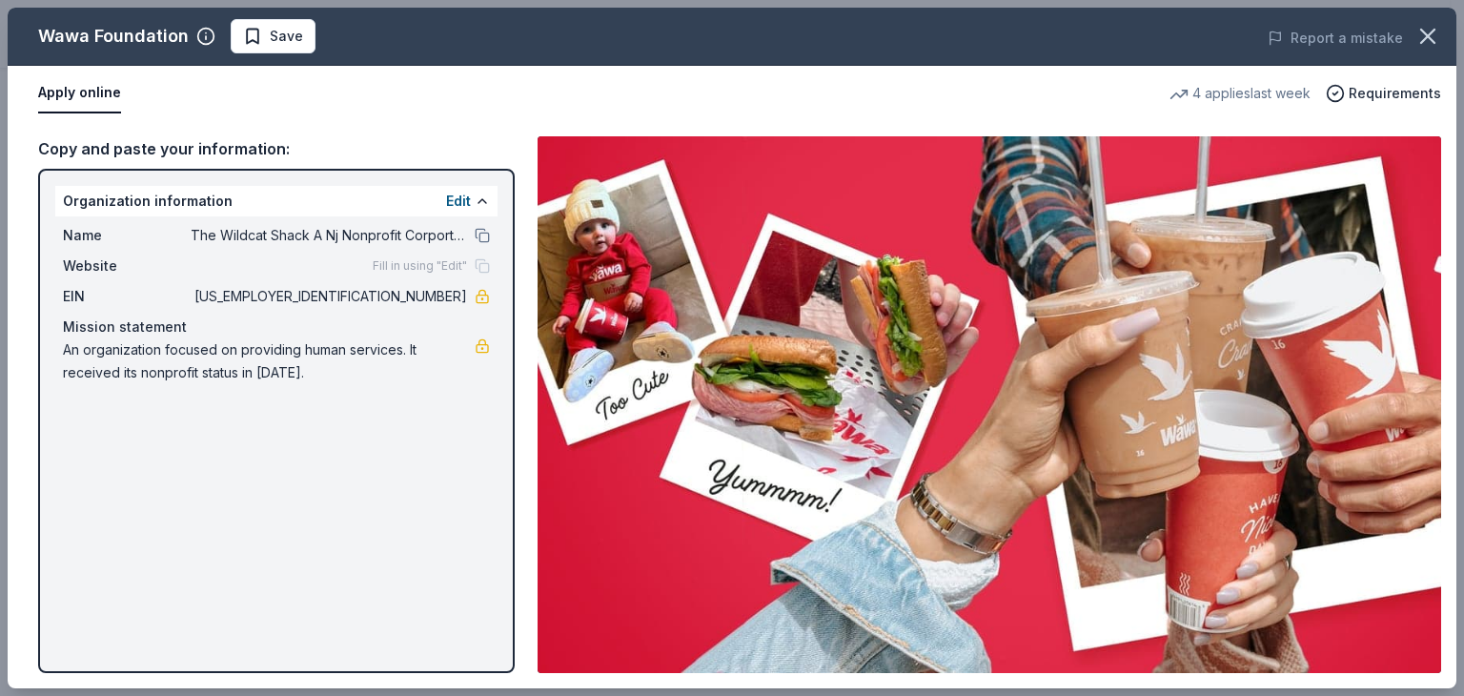
click at [486, 199] on div "Wawa Foundation Save Report a mistake Apply online 4 applies last week Requirem…" at bounding box center [732, 348] width 1448 height 680
click at [478, 199] on div "Wawa Foundation Save Report a mistake Apply online 4 applies last week Requirem…" at bounding box center [732, 348] width 1448 height 680
click at [61, 229] on div "Wawa Foundation Save Report a mistake Apply online 4 applies last week Requirem…" at bounding box center [732, 348] width 1448 height 680
drag, startPoint x: 65, startPoint y: 231, endPoint x: 404, endPoint y: 401, distance: 379.7
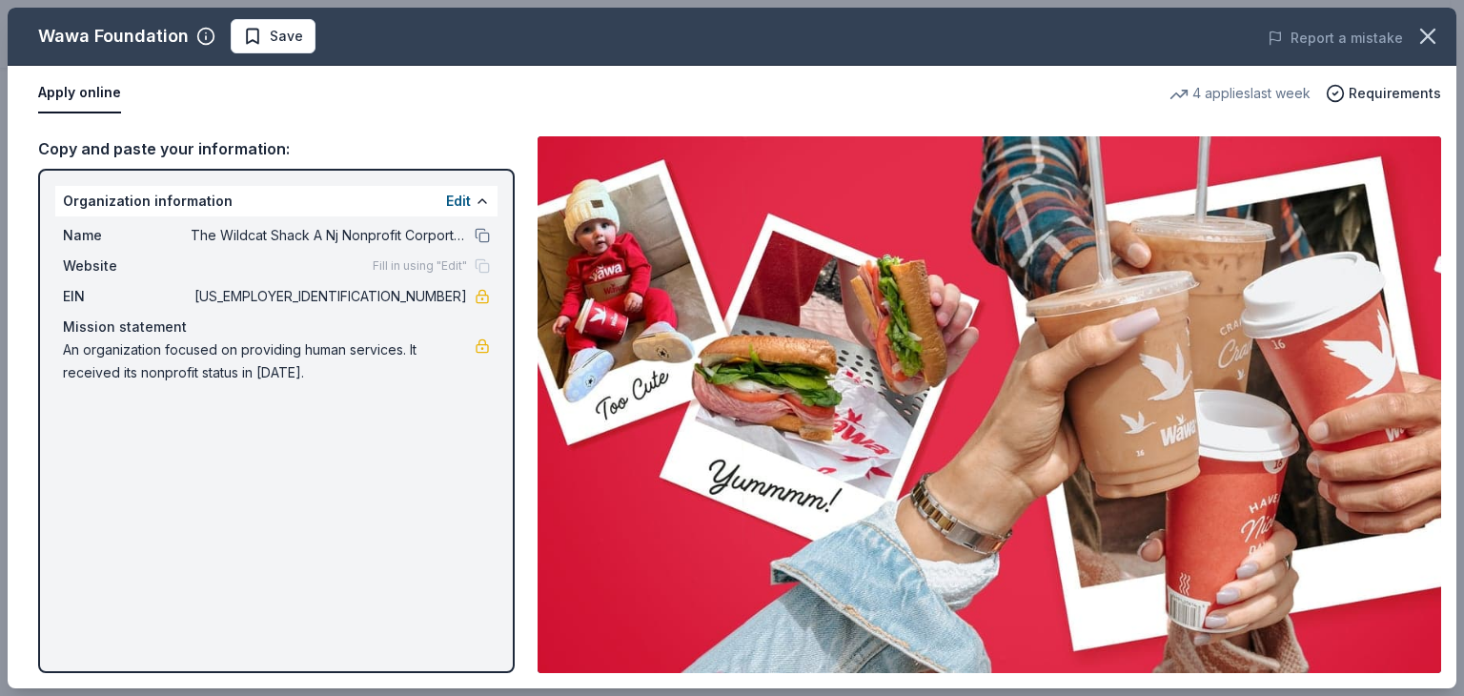
click at [403, 420] on div "Wawa Foundation Save Report a mistake Apply online 4 applies last week Requirem…" at bounding box center [732, 348] width 1448 height 680
click at [481, 233] on div "Wawa Foundation Save Report a mistake Apply online 4 applies last week Requirem…" at bounding box center [732, 348] width 1448 height 680
click at [483, 263] on div "Wawa Foundation Save Report a mistake Apply online 4 applies last week Requirem…" at bounding box center [732, 348] width 1448 height 680
click at [198, 35] on div "Wawa Foundation Save Report a mistake Apply online 4 applies last week Requirem…" at bounding box center [732, 348] width 1448 height 680
